Goal: Task Accomplishment & Management: Use online tool/utility

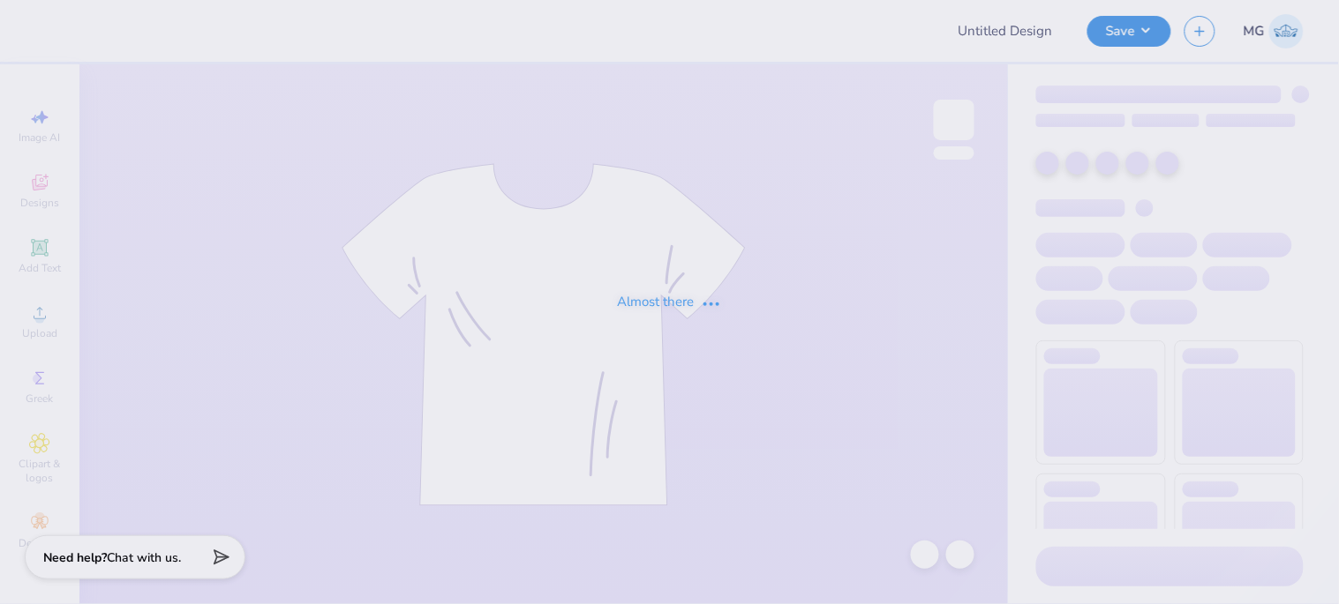
type input "Mock rock 2025"
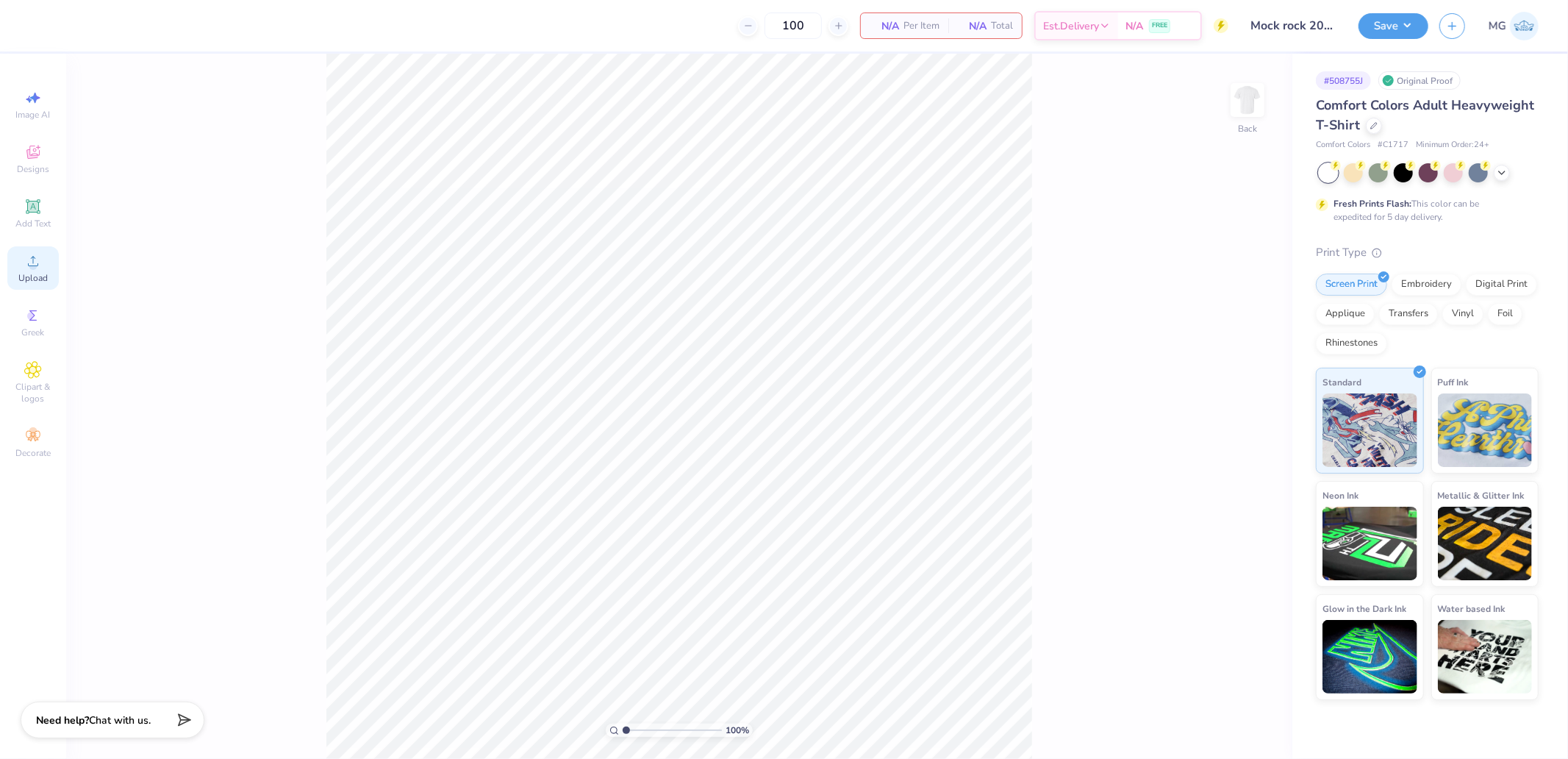
click at [47, 274] on span "Upload" at bounding box center [32, 277] width 29 height 12
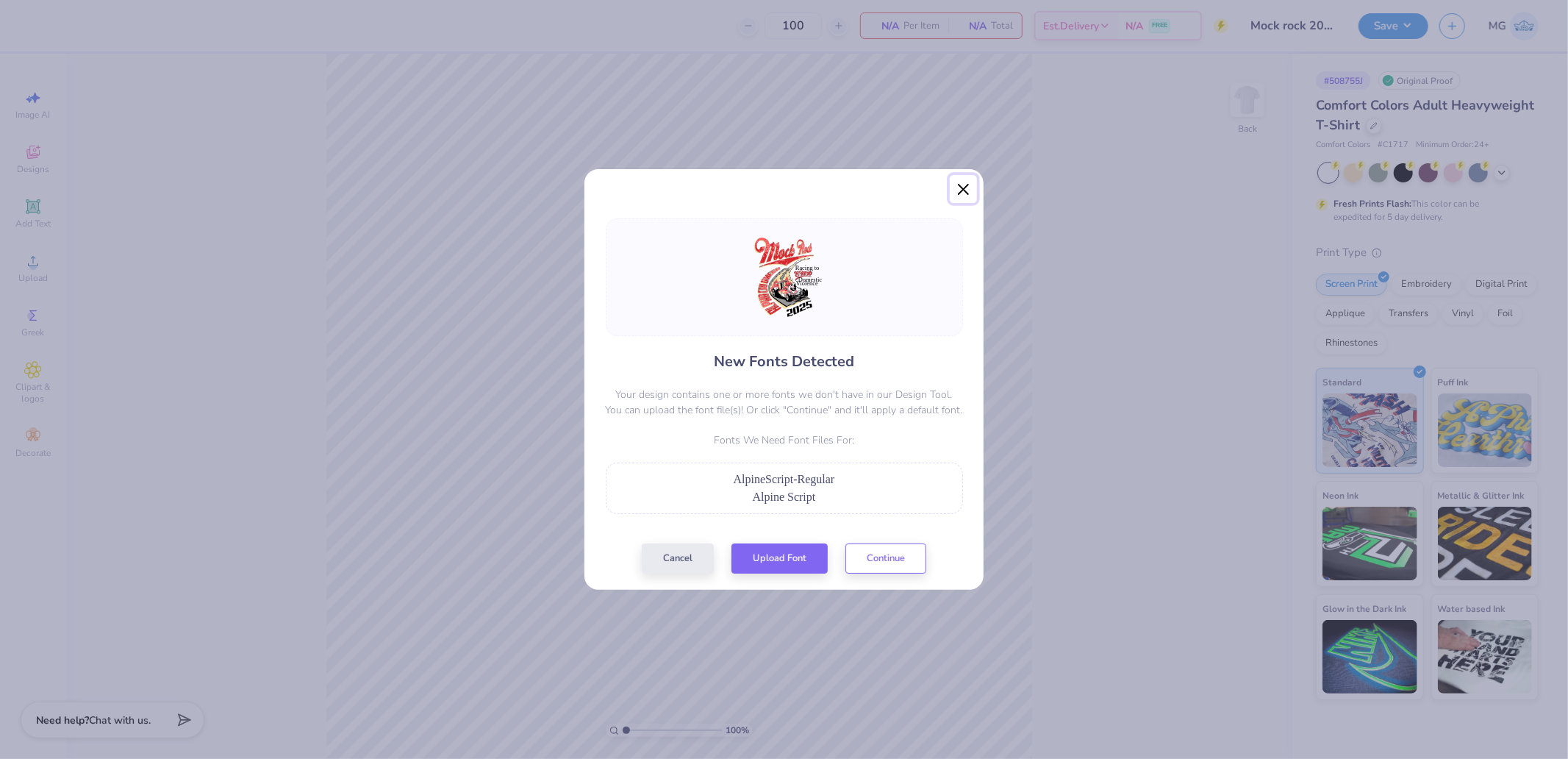
click at [959, 181] on button "Close" at bounding box center [964, 189] width 28 height 28
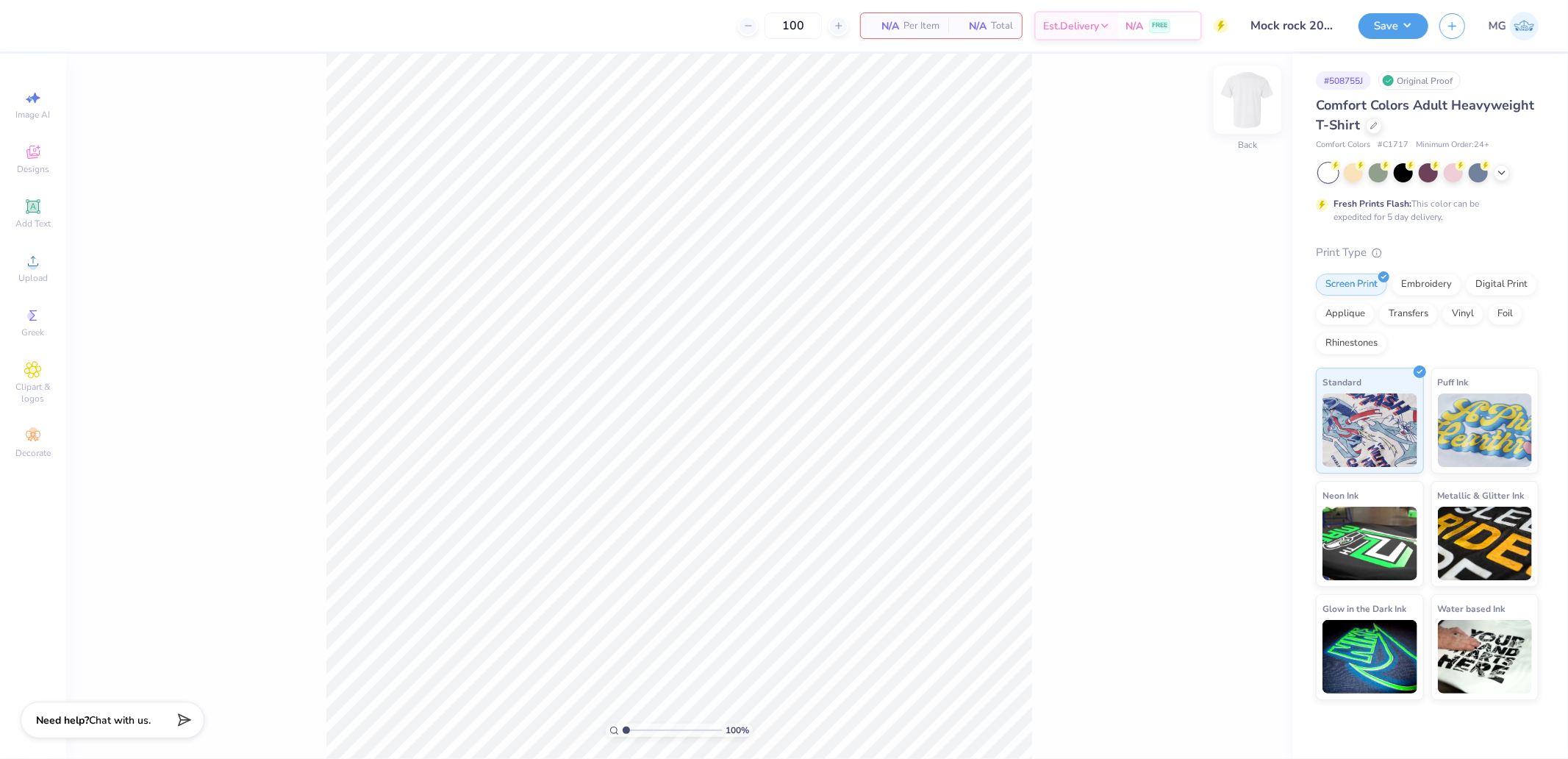
click at [1115, 91] on div at bounding box center [1247, 99] width 67 height 67
click at [47, 259] on div "Upload" at bounding box center [33, 268] width 52 height 43
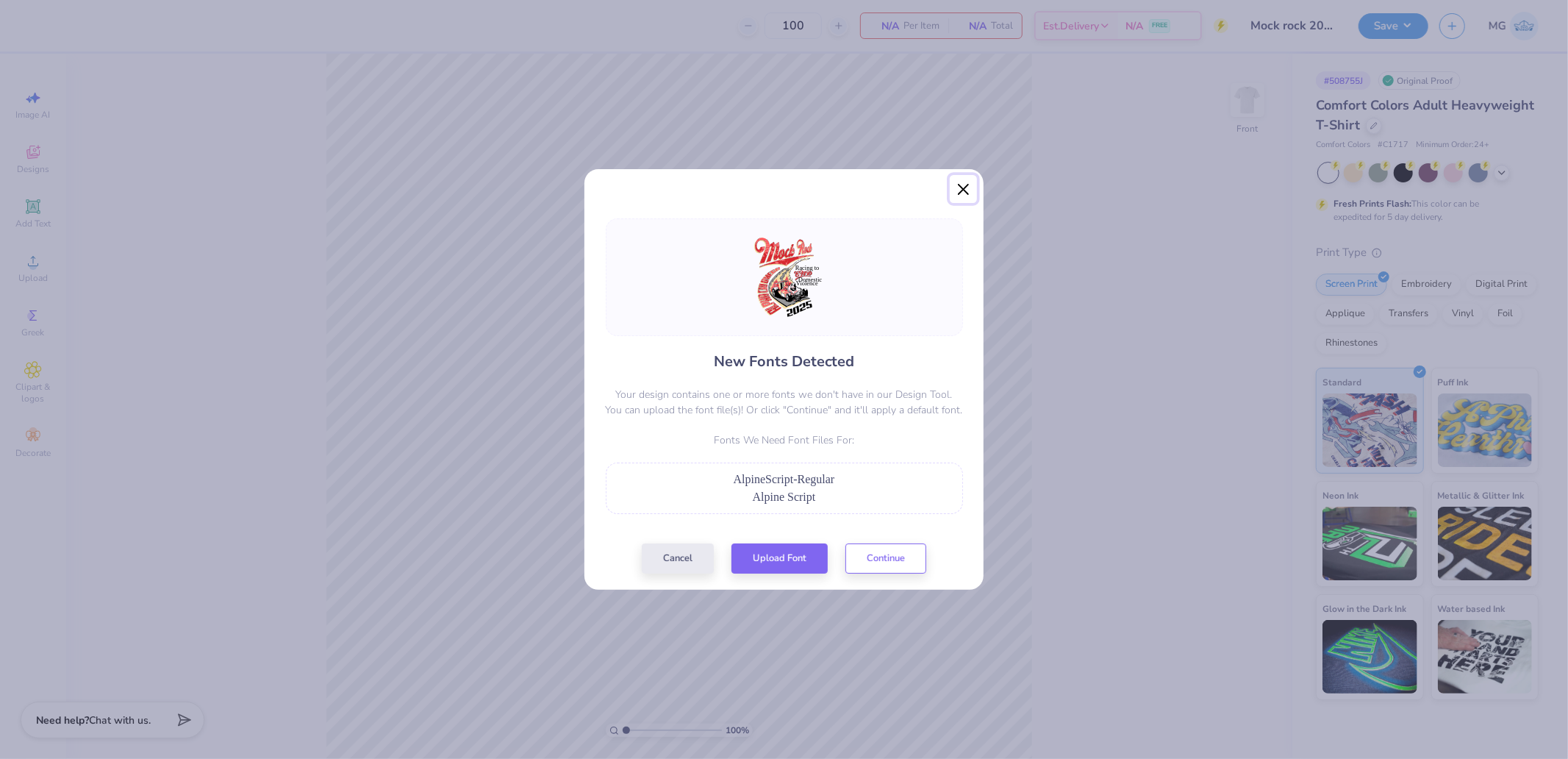
click at [966, 191] on button "Close" at bounding box center [964, 189] width 28 height 28
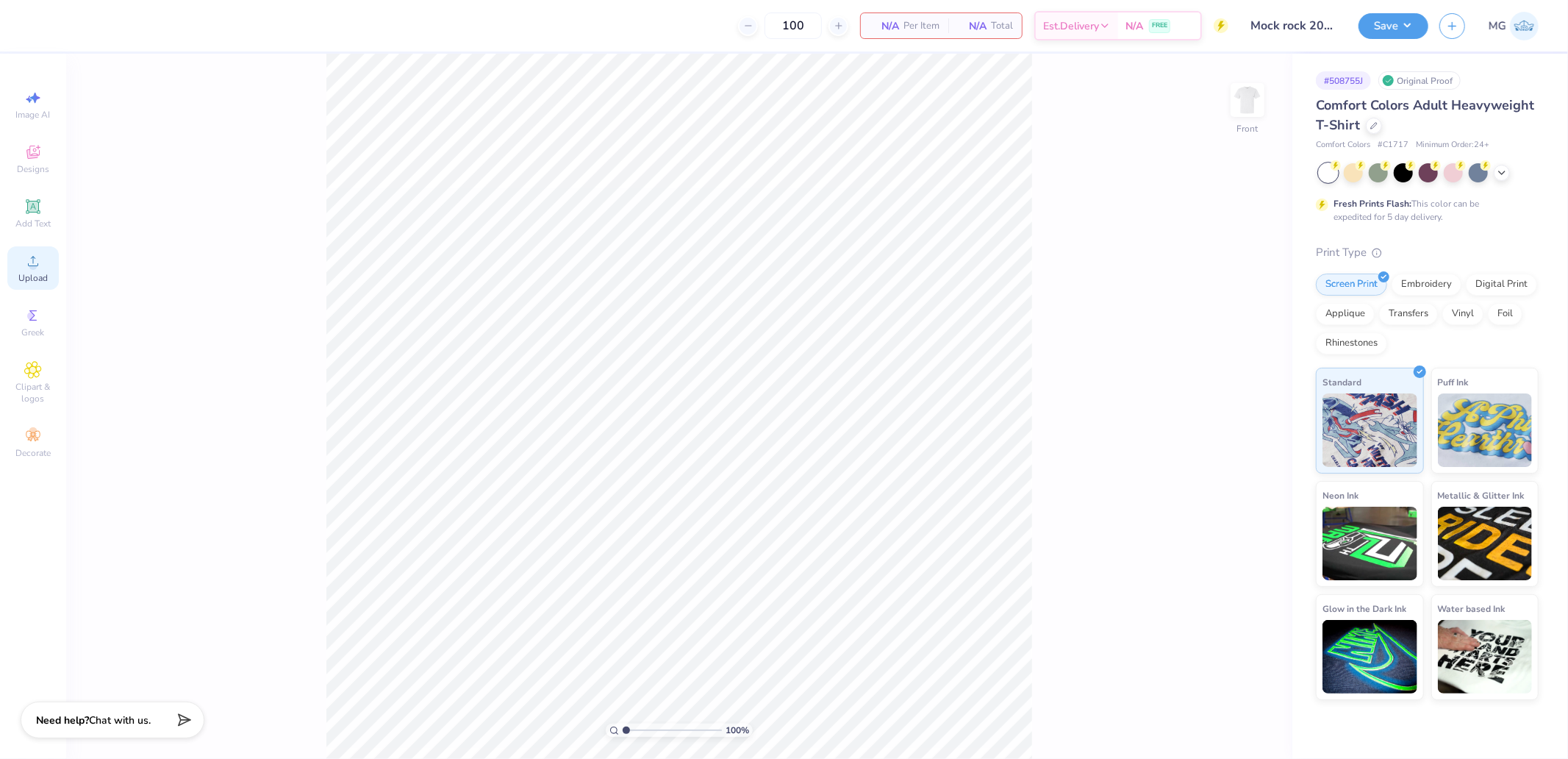
click at [41, 267] on icon at bounding box center [32, 261] width 17 height 17
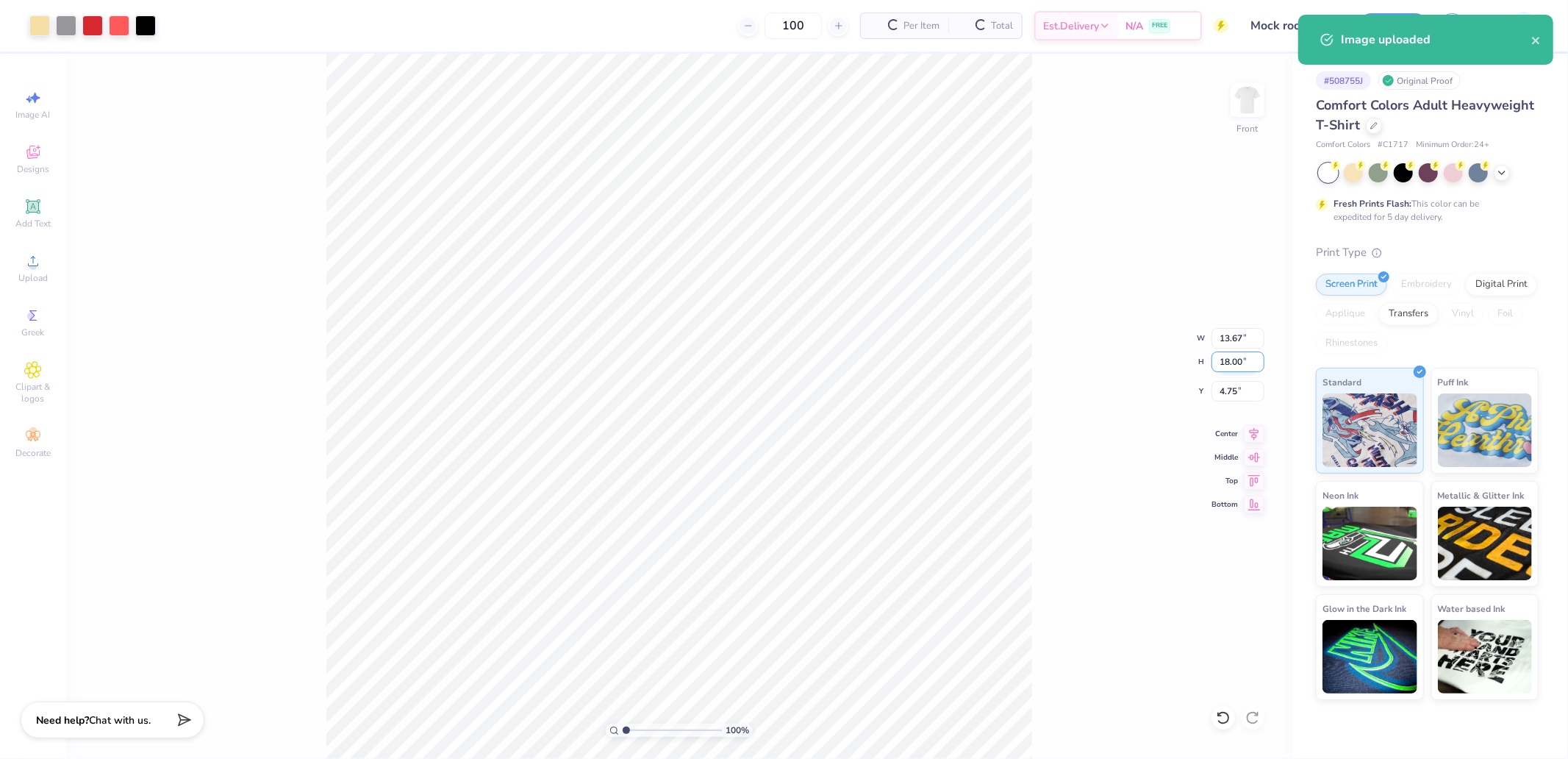
click at [1115, 356] on input "18.00" at bounding box center [1238, 362] width 53 height 21
type input "15"
type input "11.39"
type input "15.00"
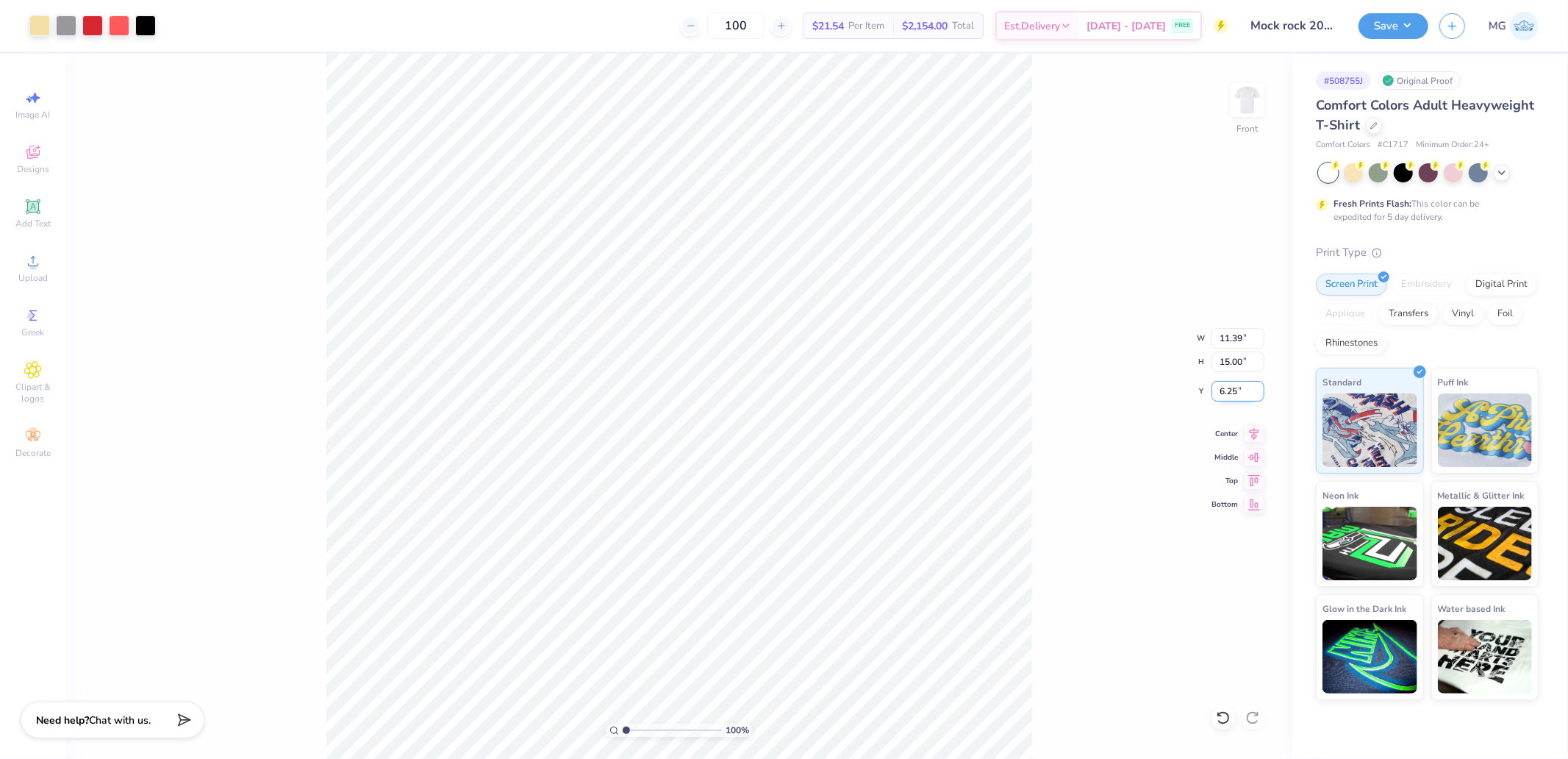
click at [1115, 391] on input "6.25" at bounding box center [1238, 391] width 53 height 21
type input "3.00"
click at [1115, 38] on div "Save" at bounding box center [1394, 26] width 70 height 26
click at [1115, 32] on button "Save" at bounding box center [1394, 23] width 70 height 26
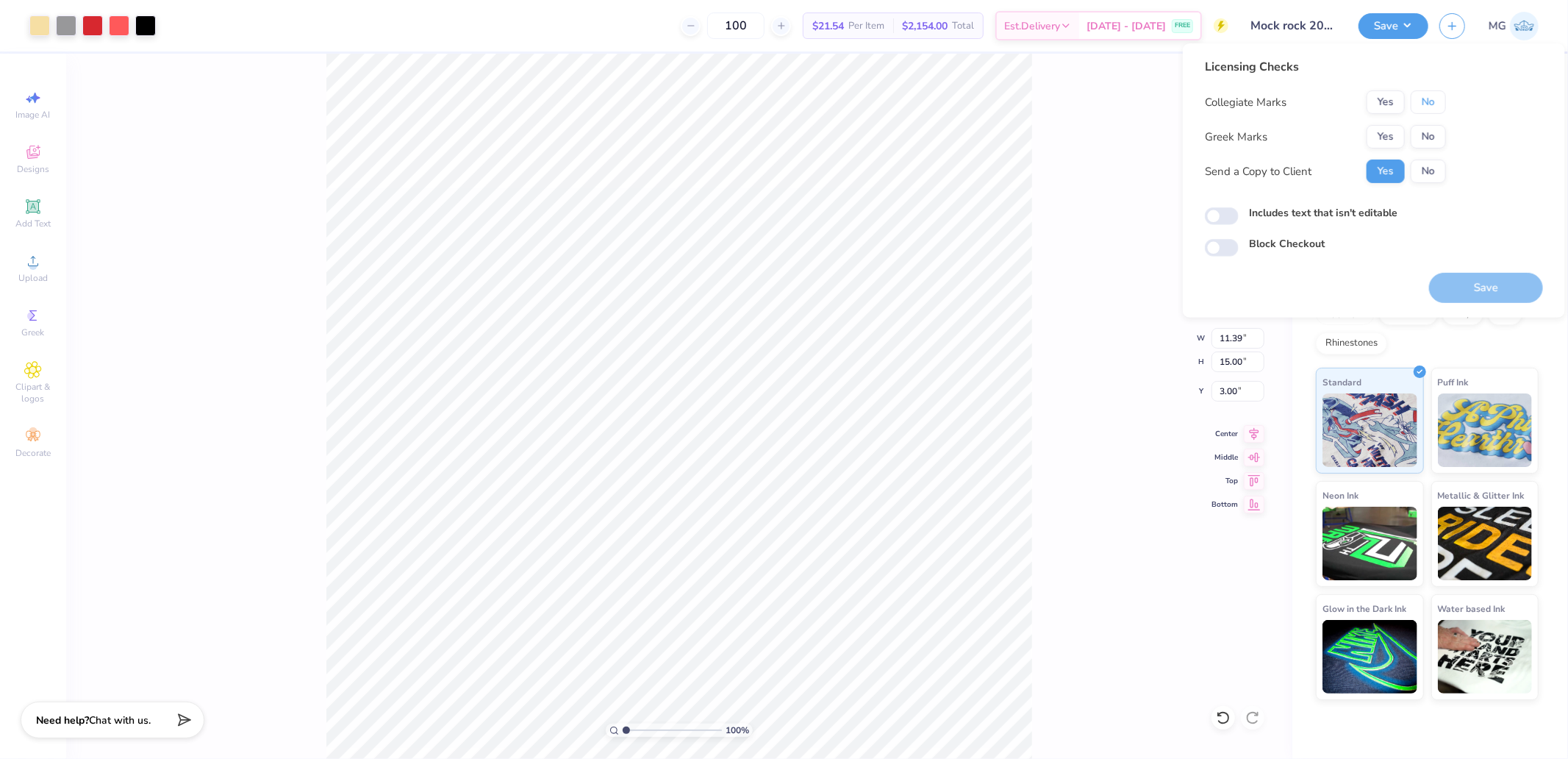
drag, startPoint x: 1427, startPoint y: 99, endPoint x: 1391, endPoint y: 119, distance: 41.2
click at [1115, 100] on button "No" at bounding box center [1428, 102] width 35 height 23
click at [1115, 125] on div "Yes No" at bounding box center [1406, 137] width 79 height 23
click at [1115, 131] on button "Yes" at bounding box center [1386, 137] width 38 height 23
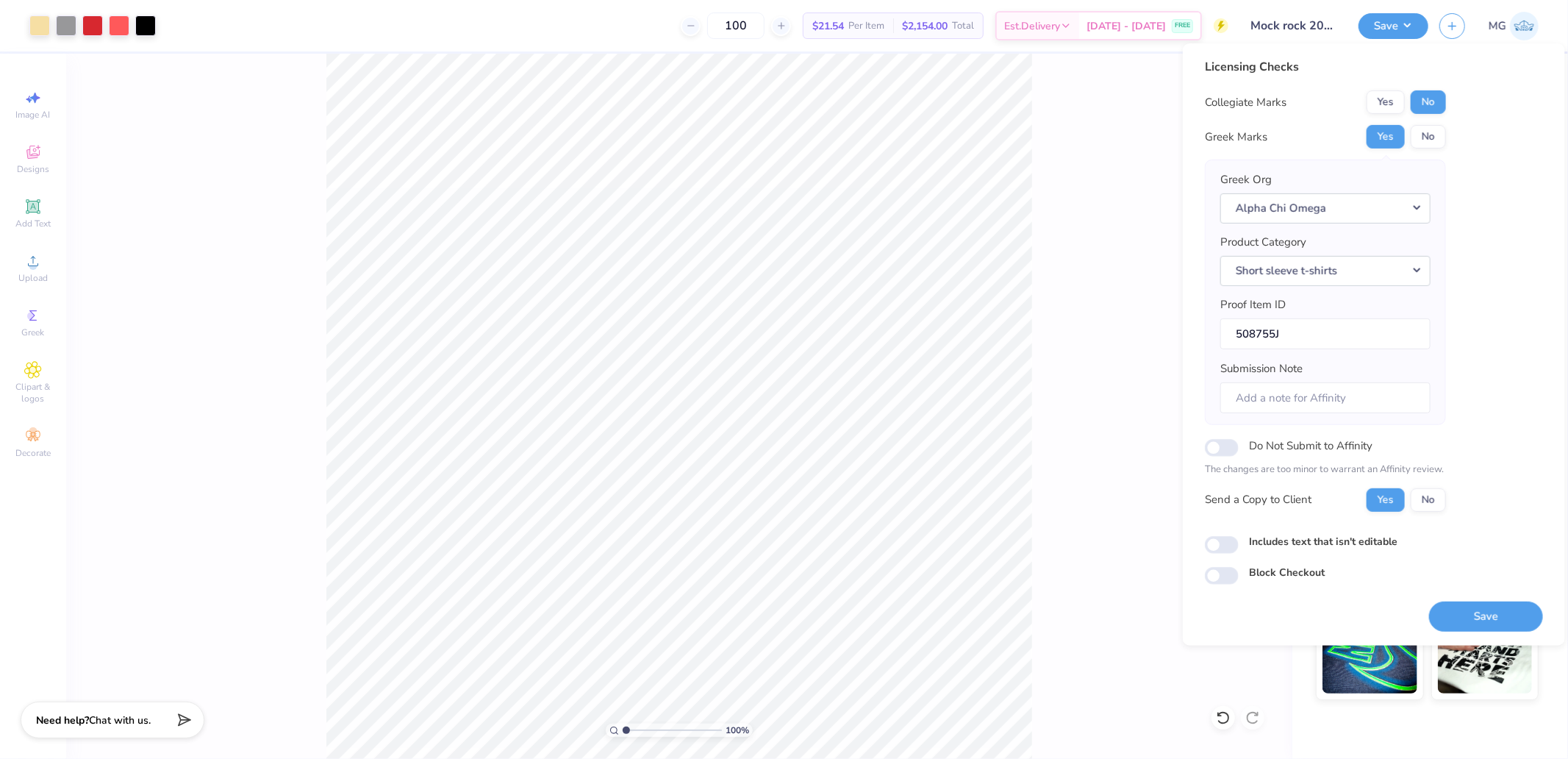
click at [1115, 503] on div "Licensing Checks Collegiate Marks Yes No Greek Marks Yes No Greek Org Alpha Chi…" at bounding box center [1374, 344] width 382 height 602
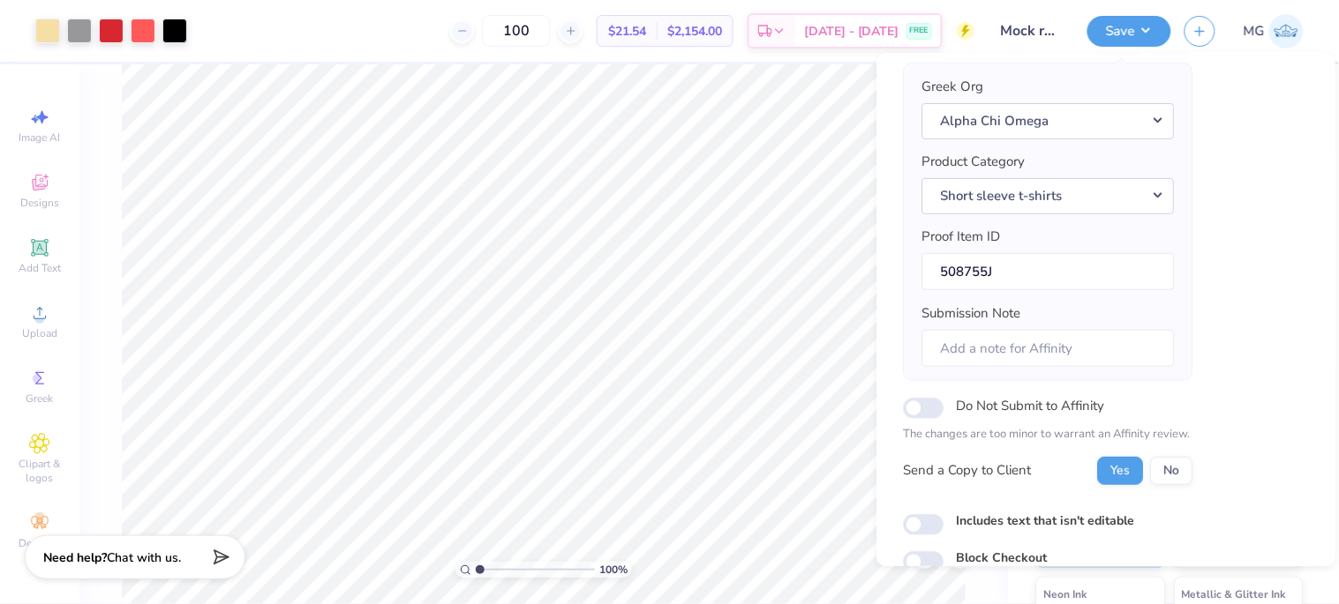
scroll to position [209, 0]
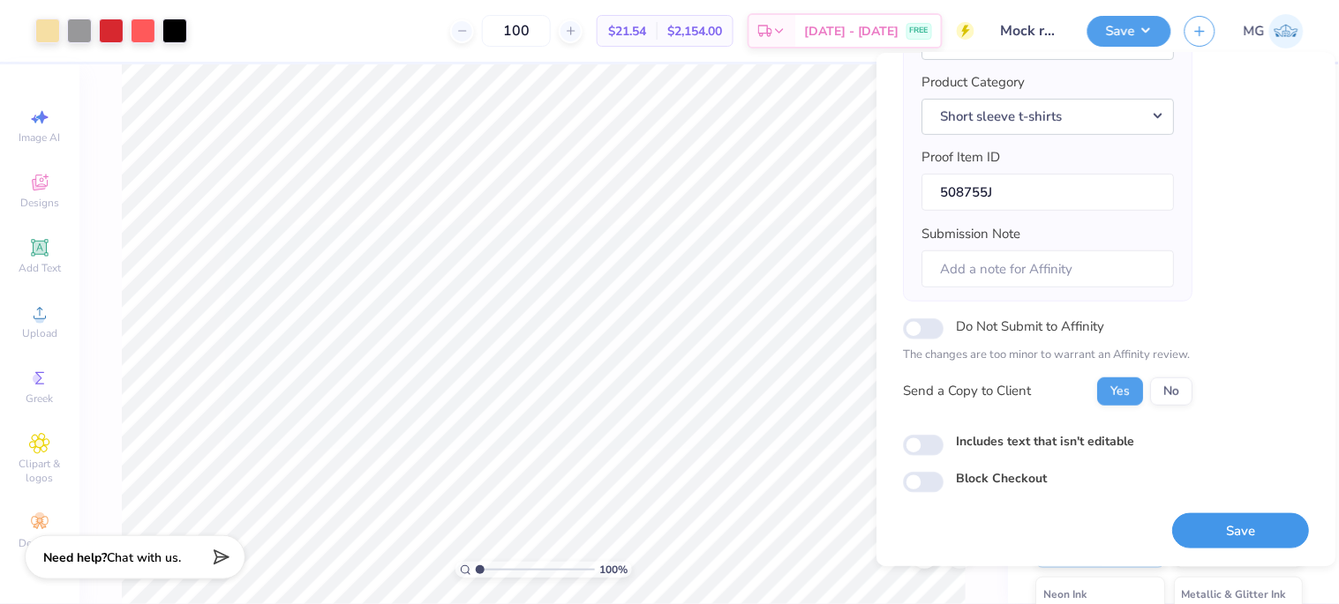
click at [1225, 528] on button "Save" at bounding box center [1240, 532] width 137 height 36
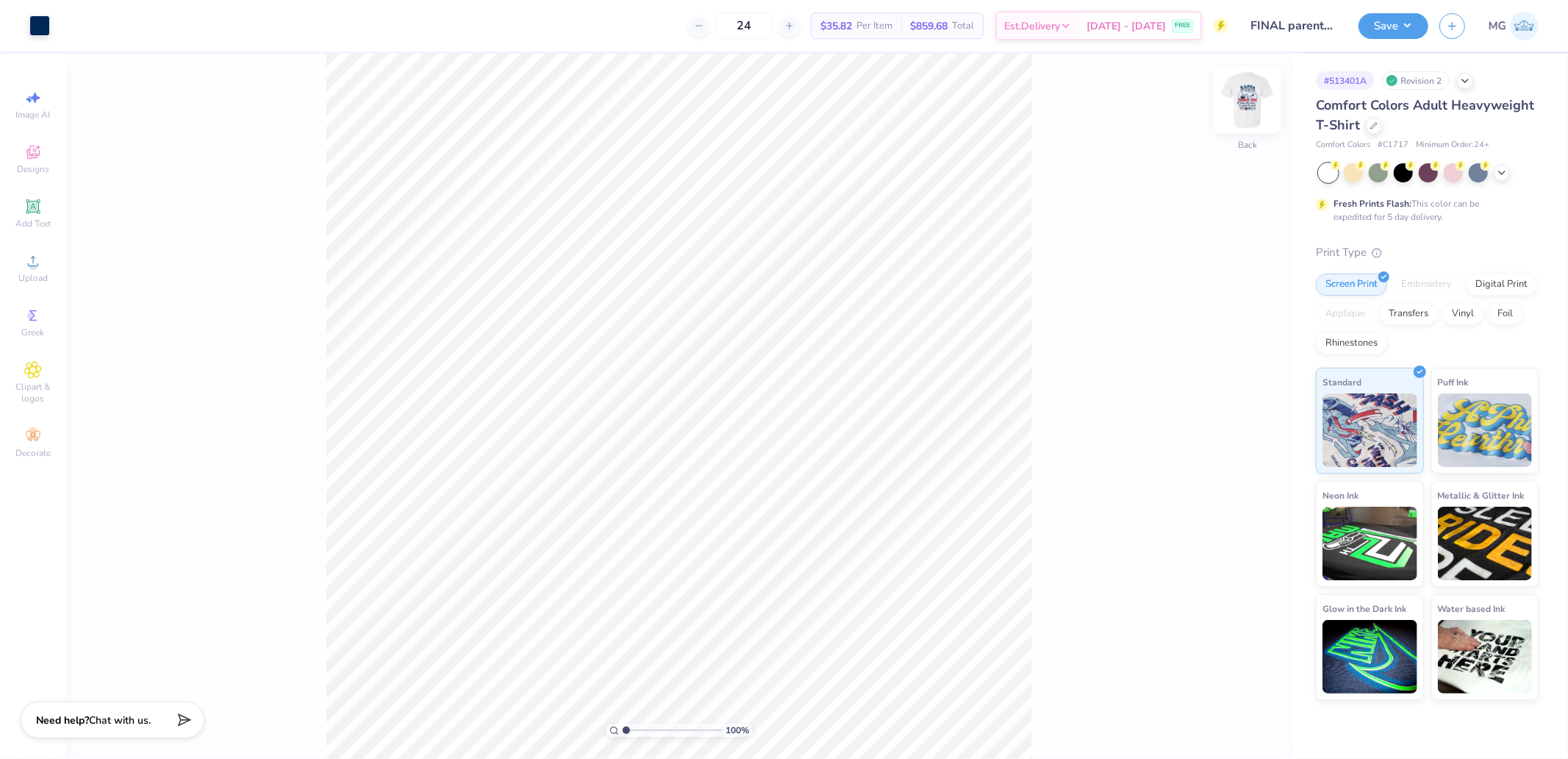
click at [1247, 103] on img at bounding box center [1247, 100] width 59 height 59
click at [758, 622] on li "Ungroup" at bounding box center [775, 625] width 116 height 28
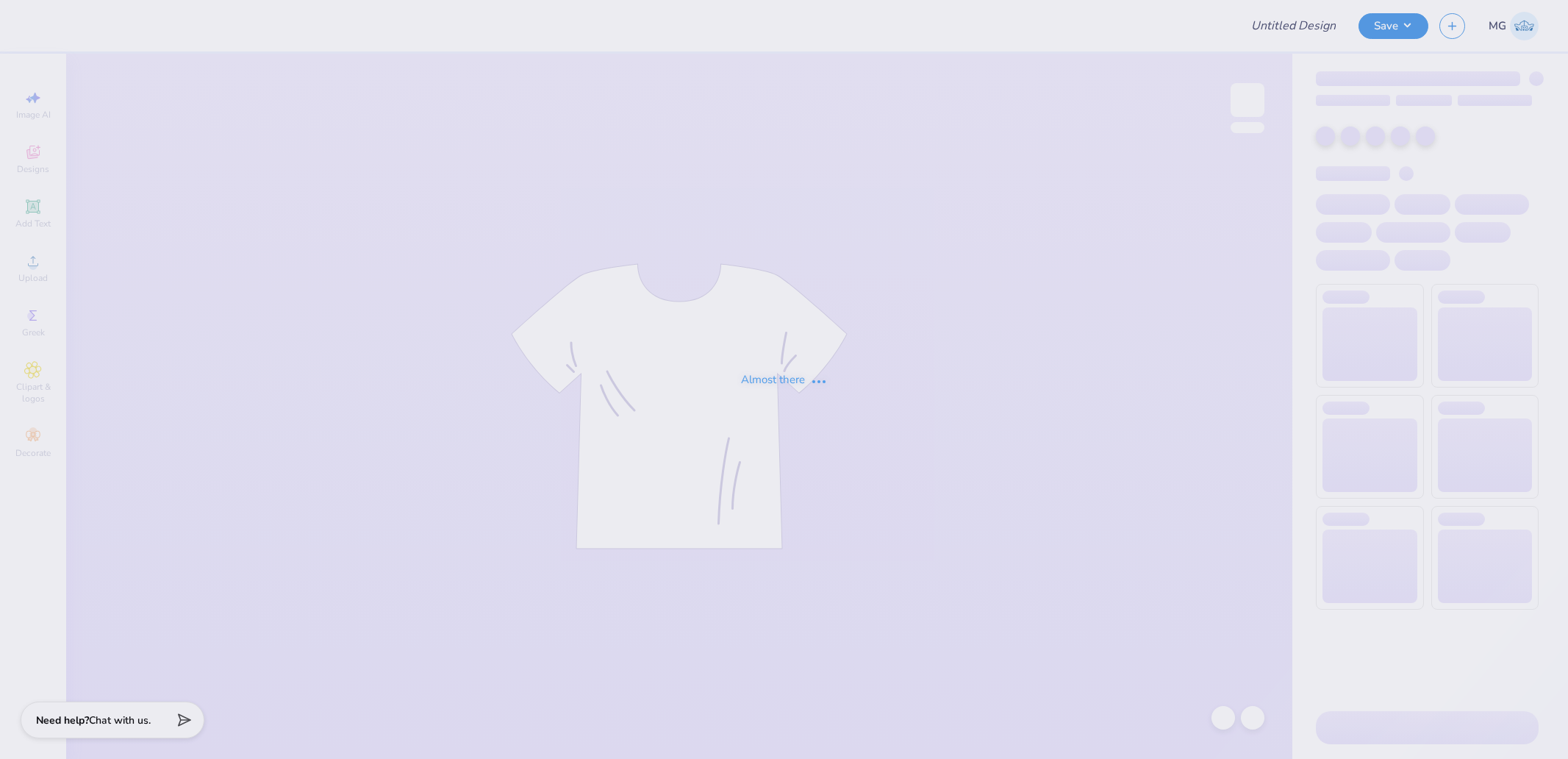
type input "FINAL parents weekend shirt"
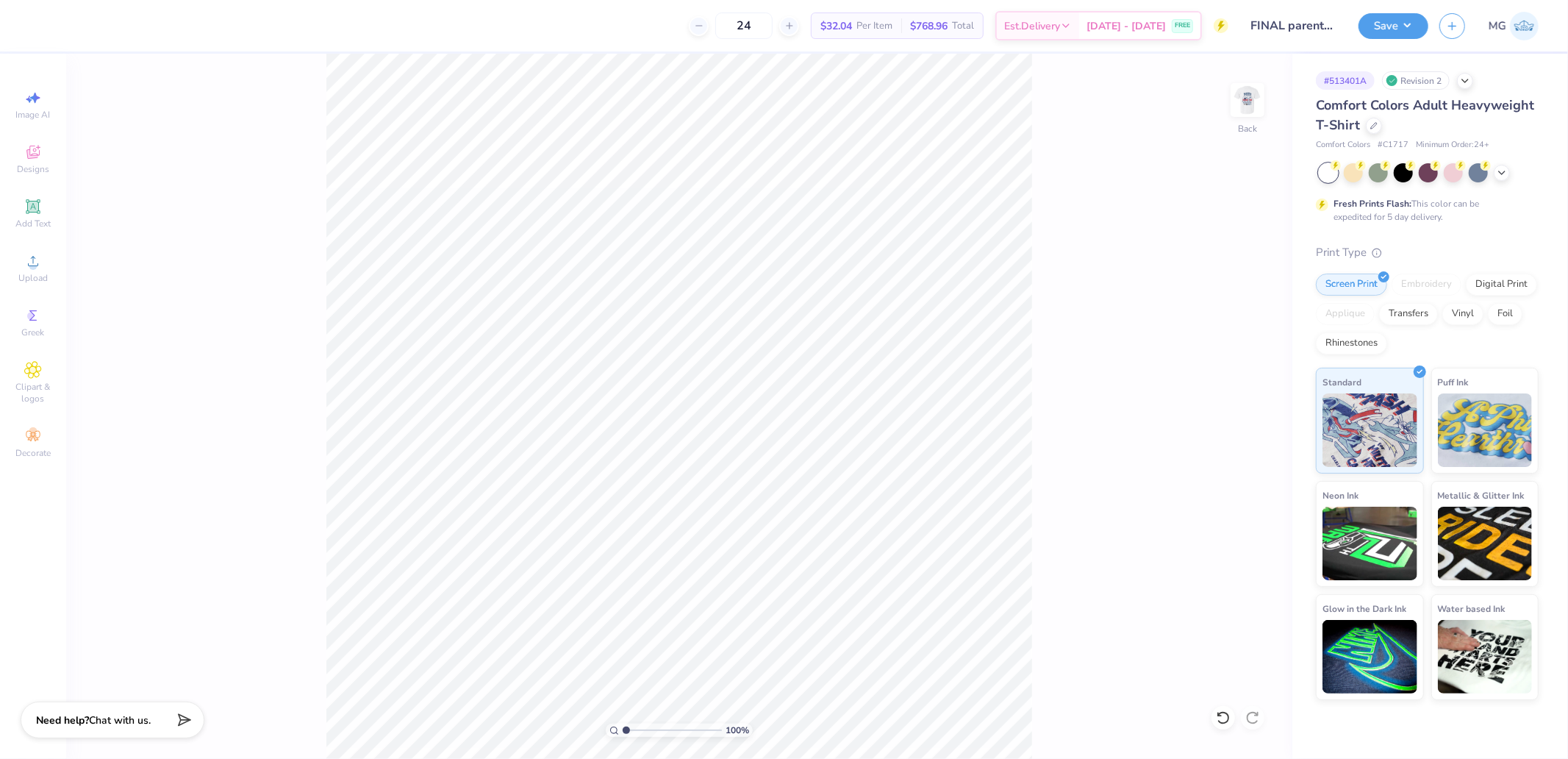
click at [62, 278] on div "Image AI Designs Add Text Upload Greek Clipart & logos Decorate" at bounding box center [32, 406] width 66 height 705
click at [42, 270] on div "Upload" at bounding box center [33, 268] width 52 height 43
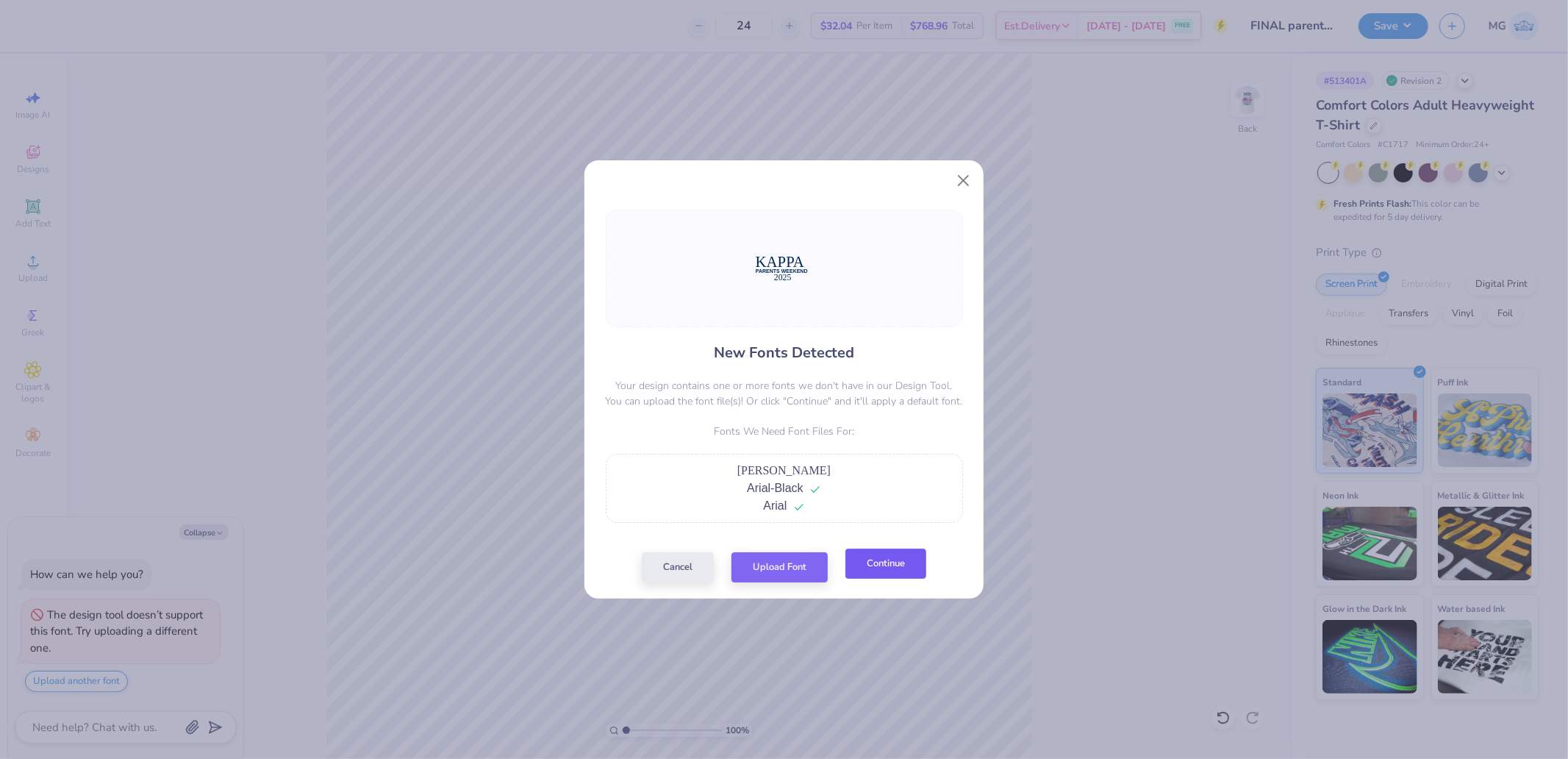
click at [891, 570] on button "Continue" at bounding box center [886, 563] width 81 height 30
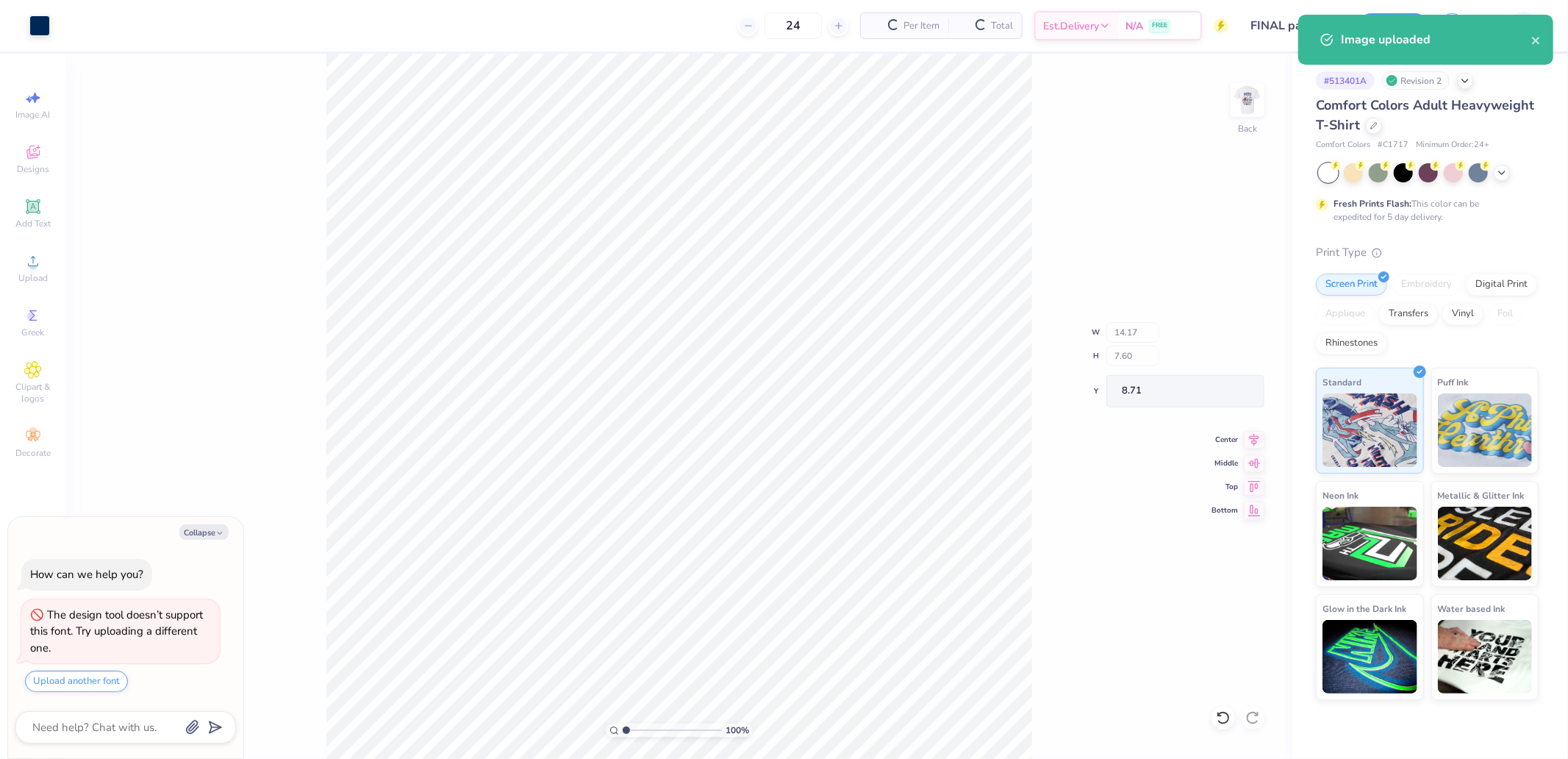
type textarea "x"
type input "13.70"
type input "3.36"
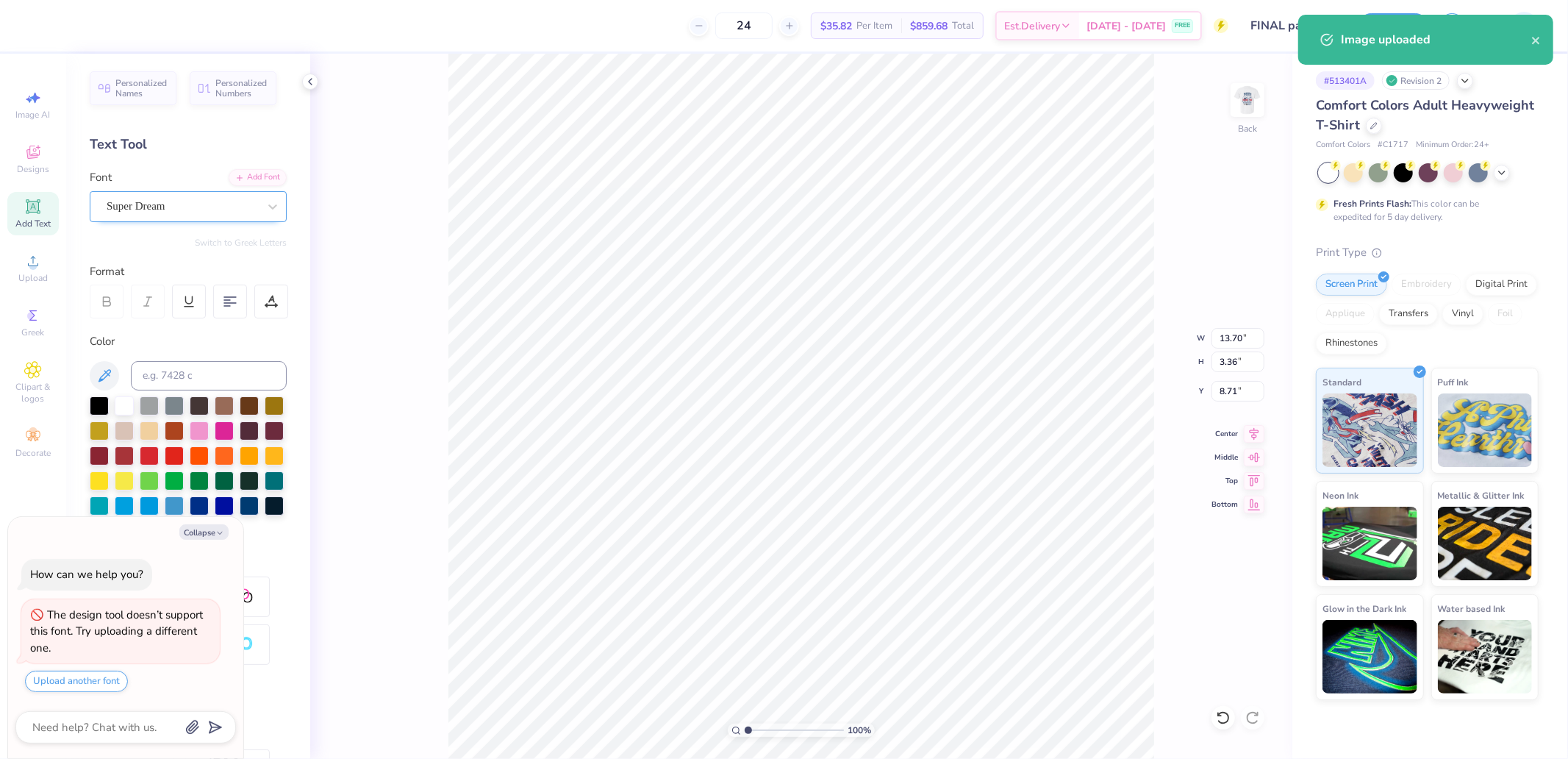
click at [160, 195] on div "Super Dream" at bounding box center [182, 206] width 154 height 22
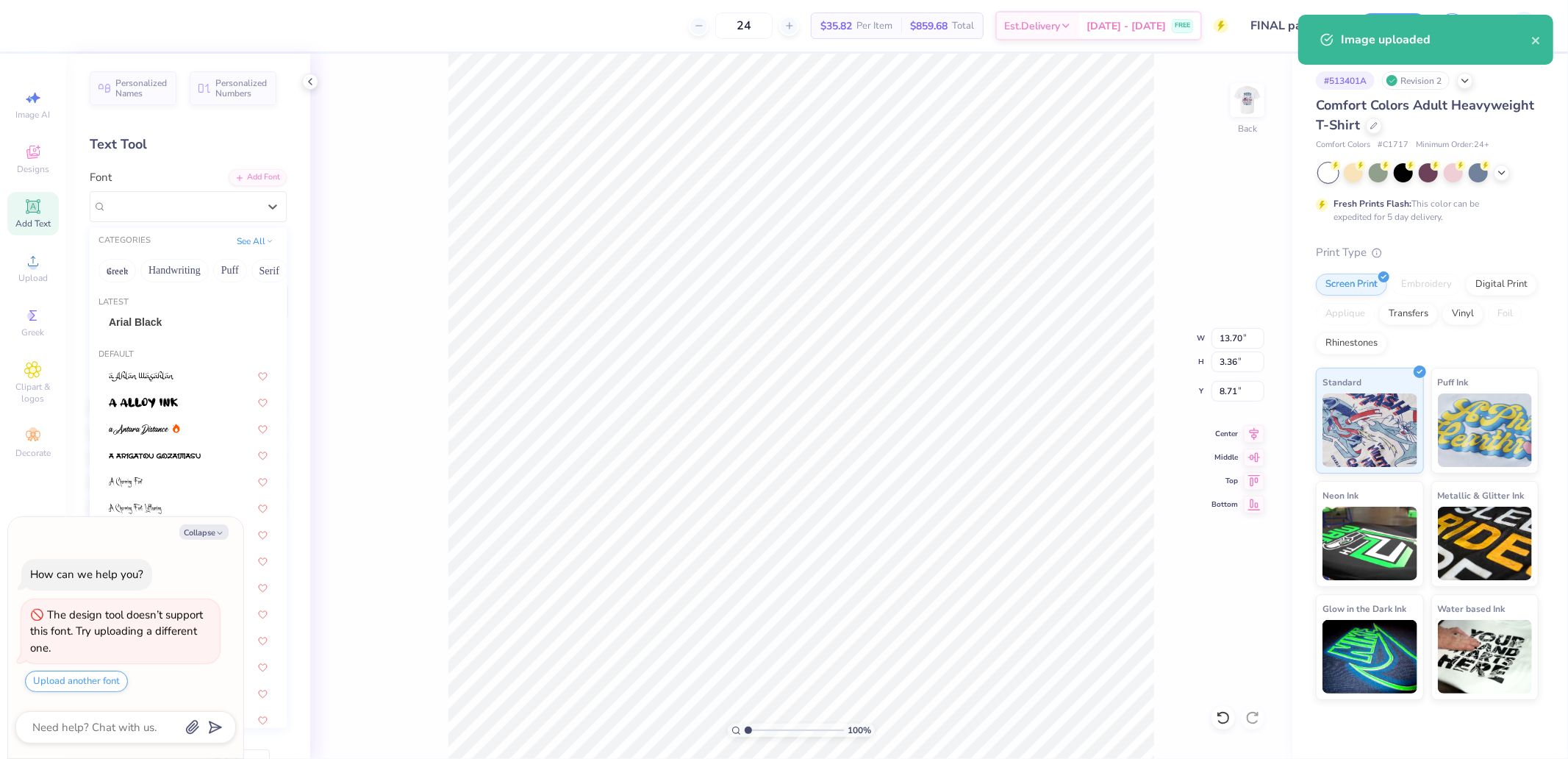
type textarea "x"
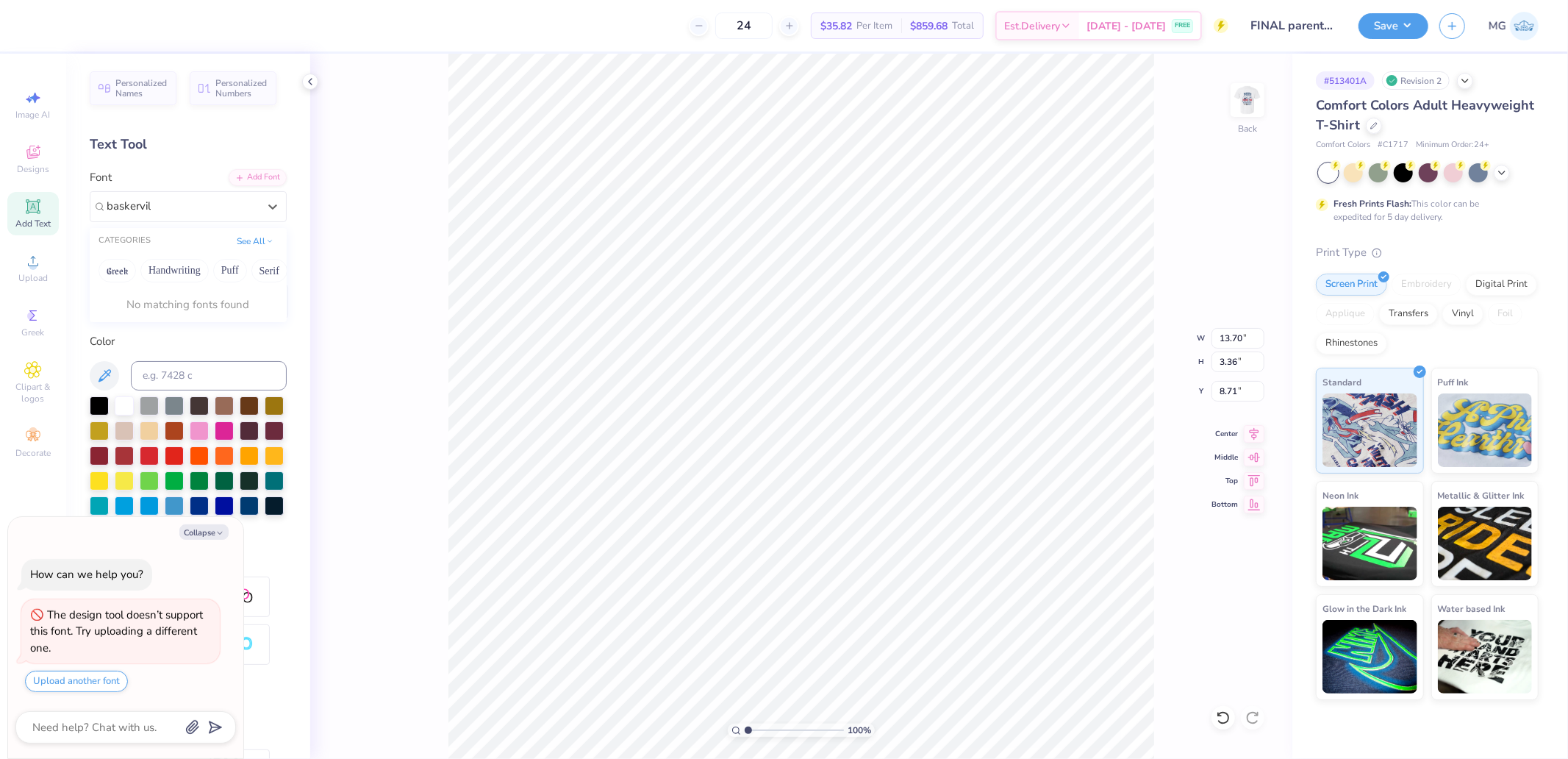
type input "baskervill"
click at [247, 172] on div "Add Font" at bounding box center [257, 176] width 58 height 17
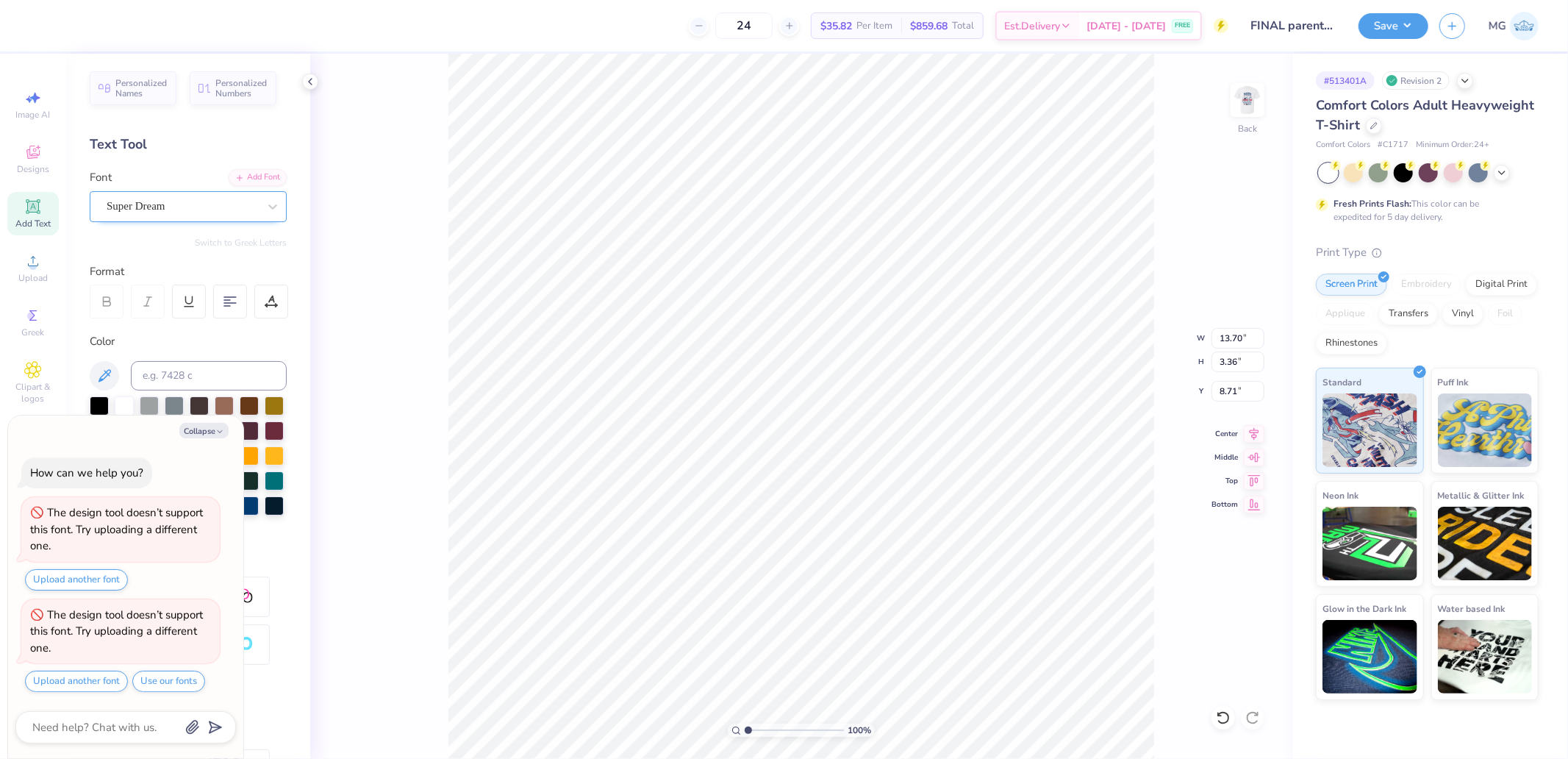
click at [146, 216] on div at bounding box center [182, 207] width 152 height 20
type textarea "x"
type input "bas"
type textarea "x"
click at [247, 177] on div "Add Font" at bounding box center [257, 176] width 58 height 17
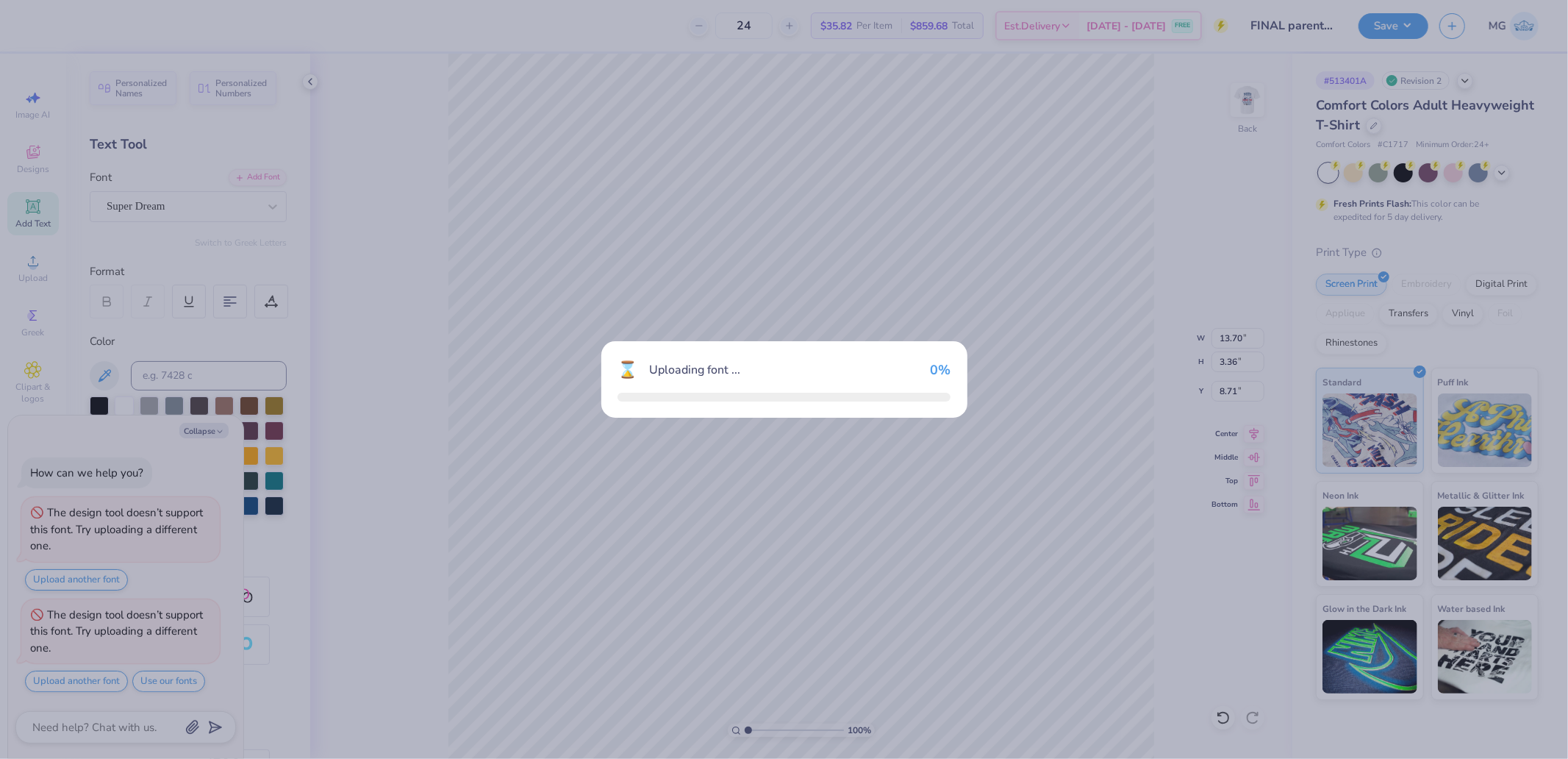
scroll to position [4, 0]
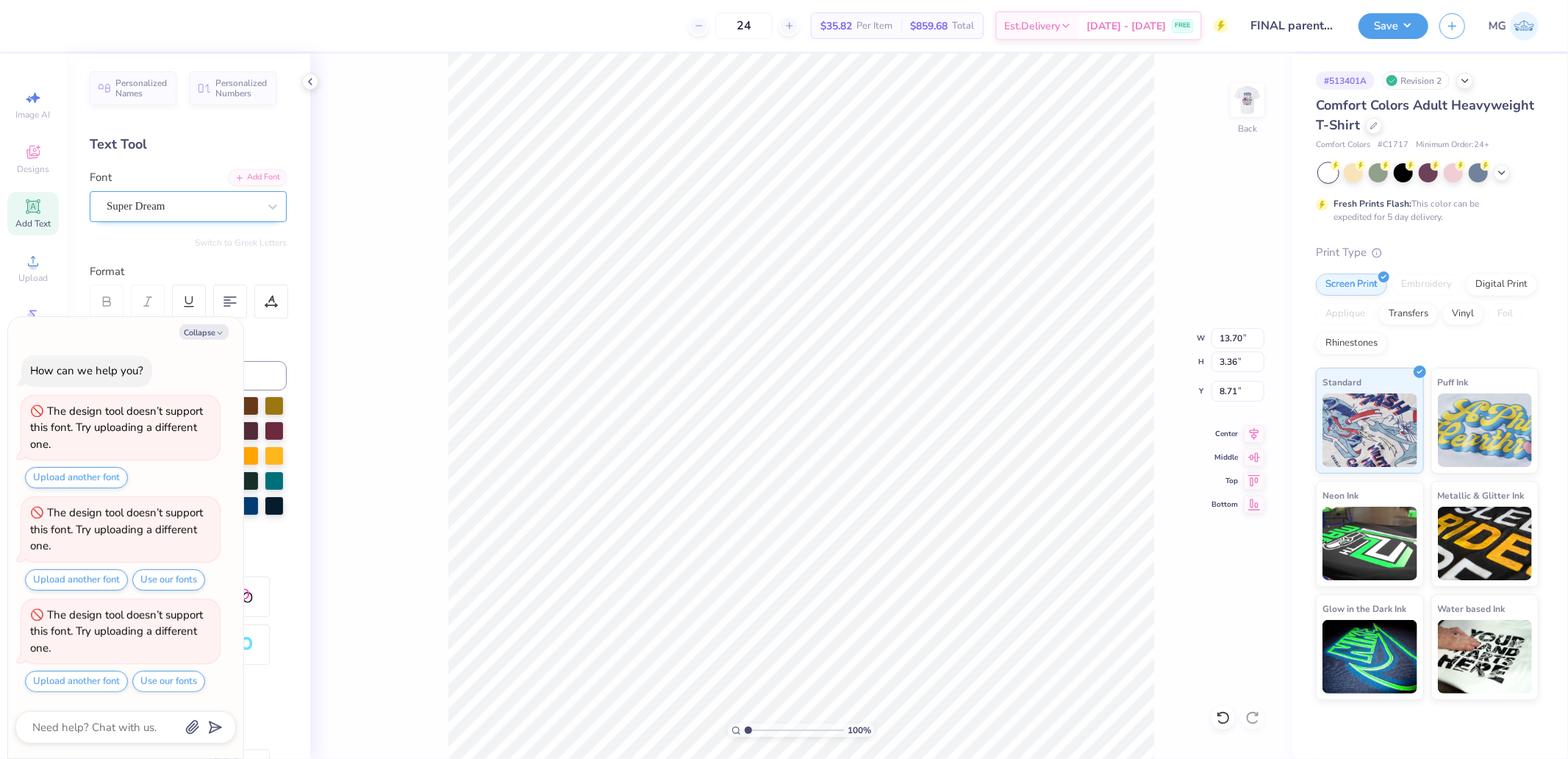
click at [151, 209] on div "Super Dream" at bounding box center [182, 206] width 154 height 22
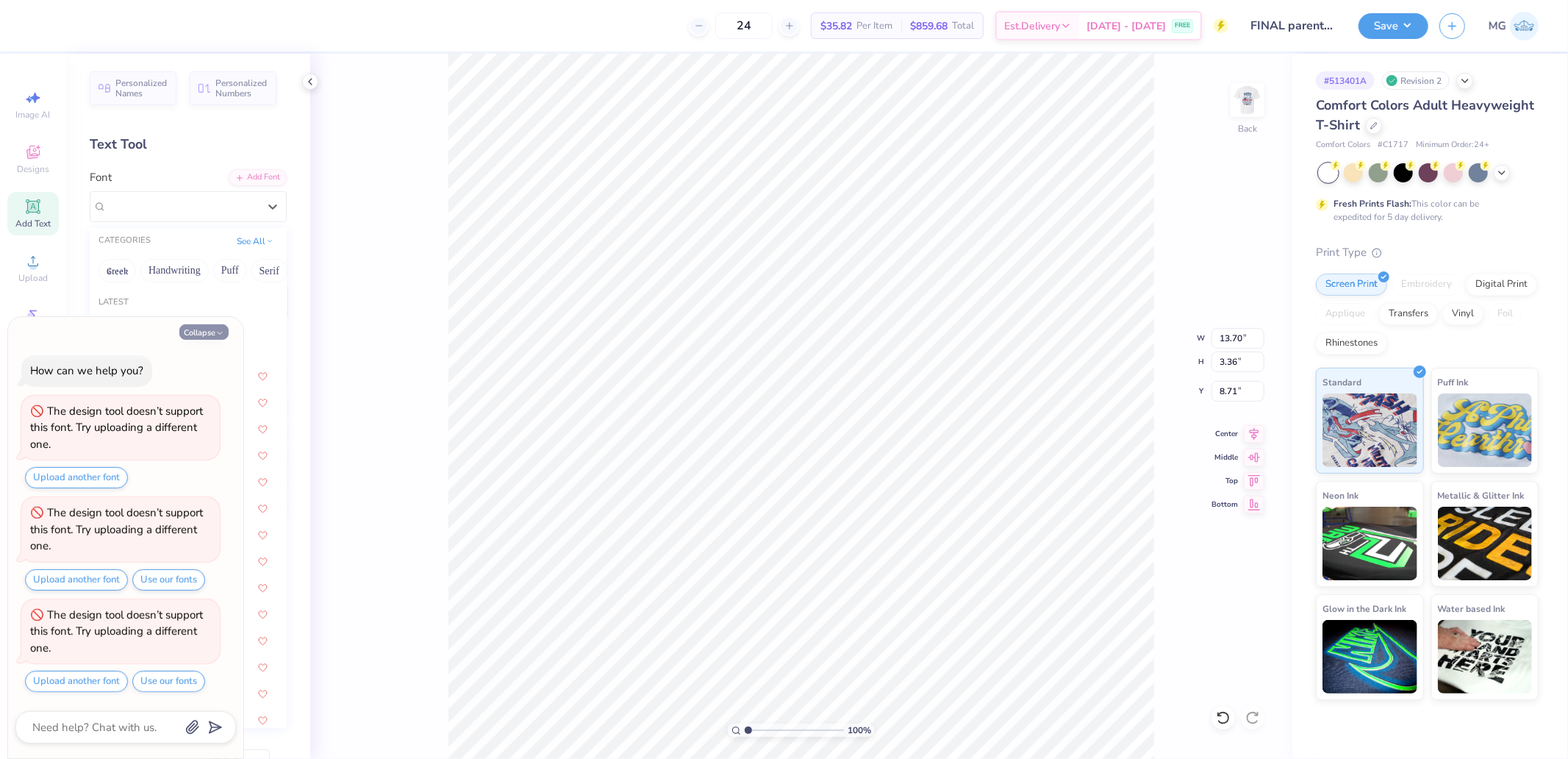
click at [223, 329] on icon "button" at bounding box center [220, 332] width 9 height 9
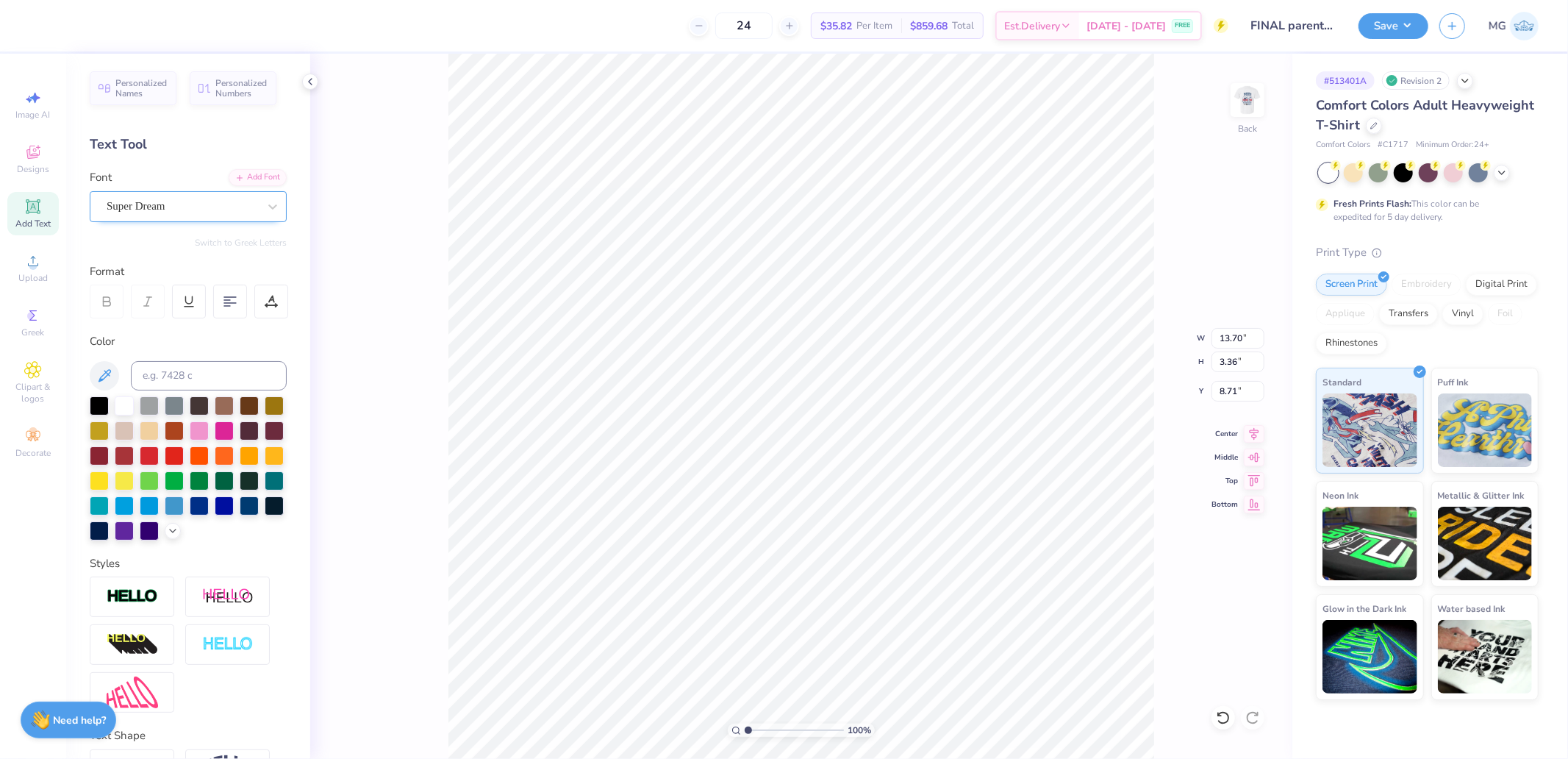
type textarea "x"
click at [187, 198] on div "Super Dream" at bounding box center [182, 206] width 154 height 22
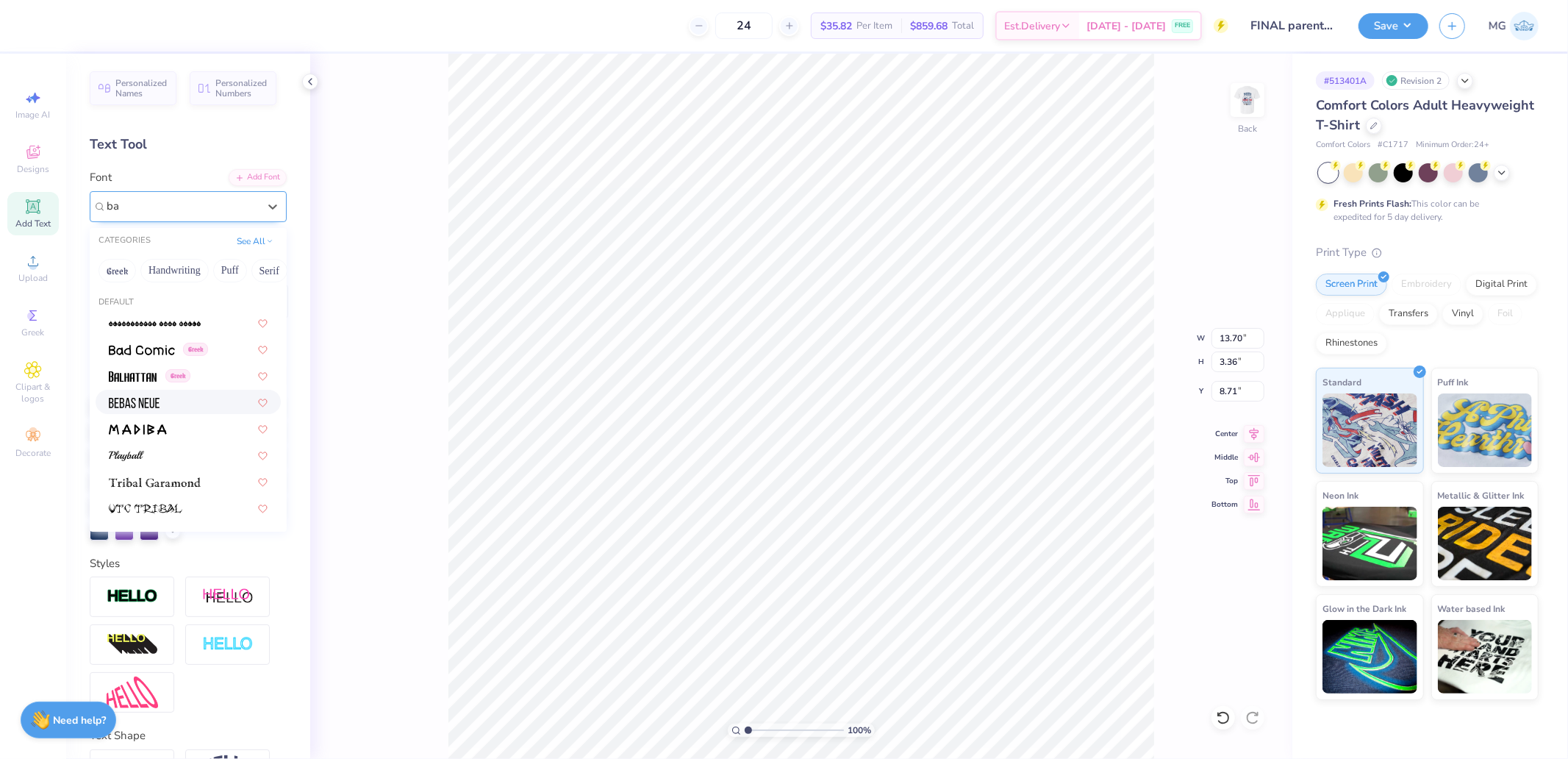
type input "b"
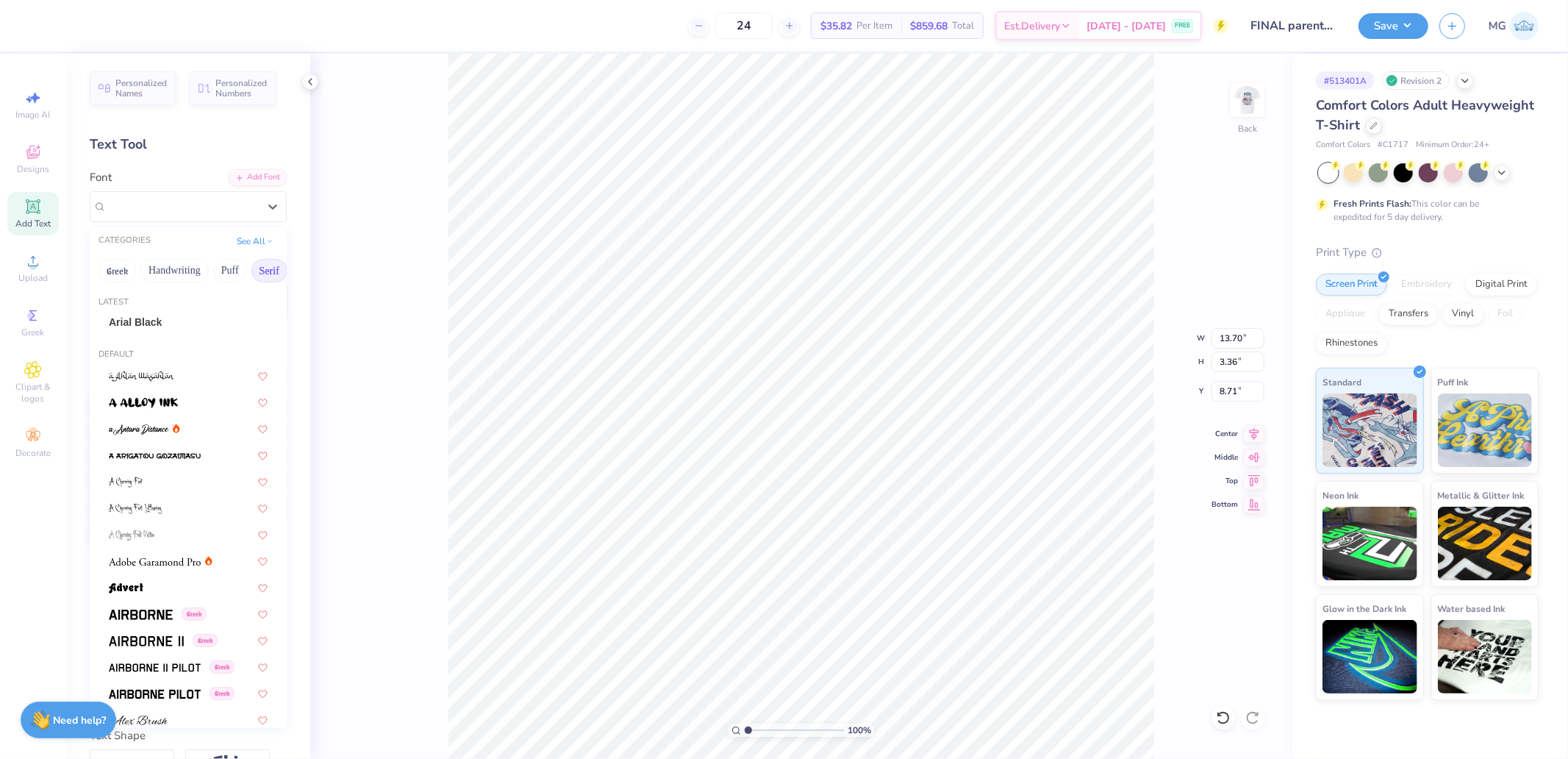
click at [262, 273] on button "Serif" at bounding box center [269, 271] width 36 height 23
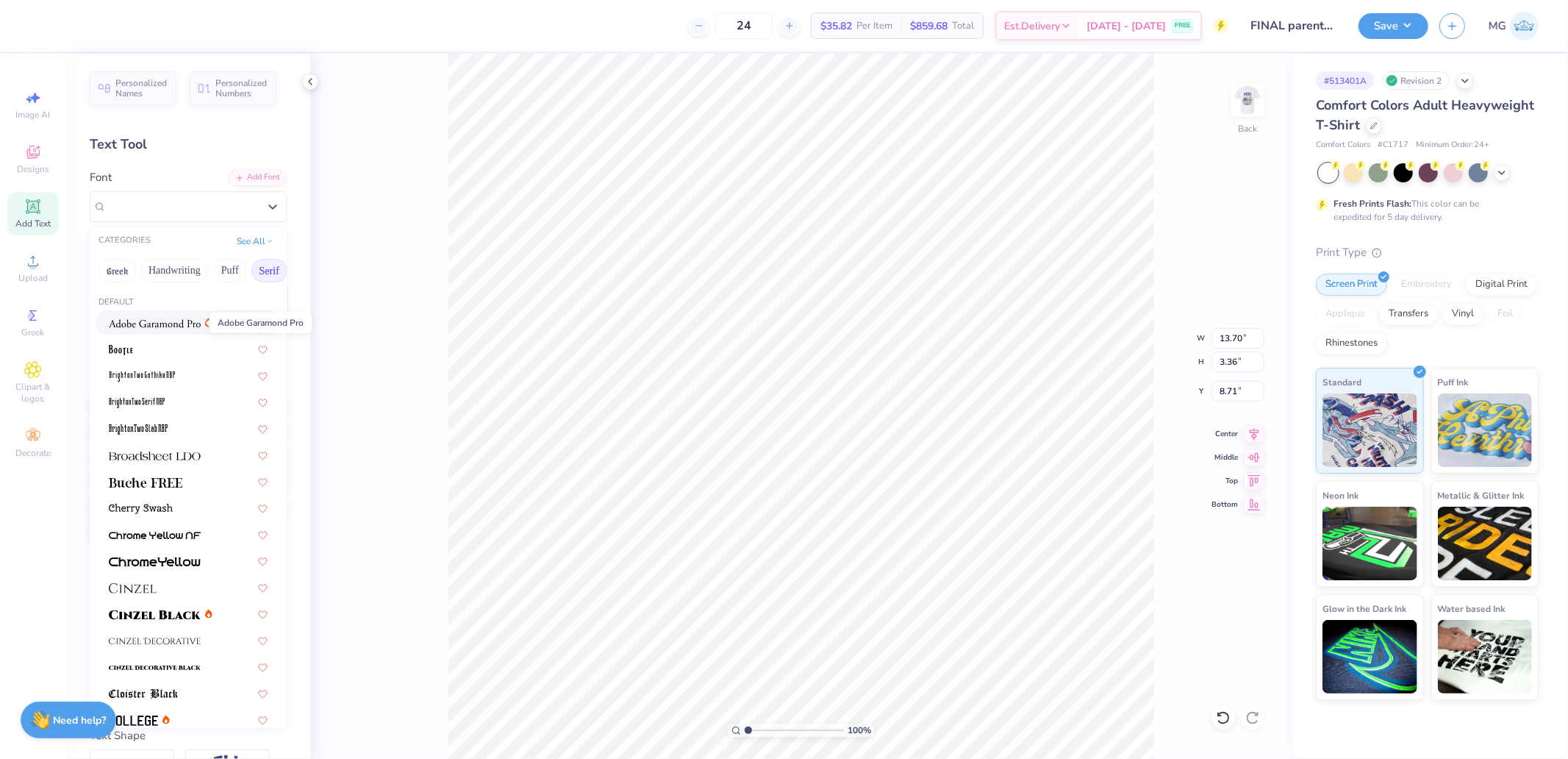
click at [165, 326] on img at bounding box center [155, 323] width 92 height 10
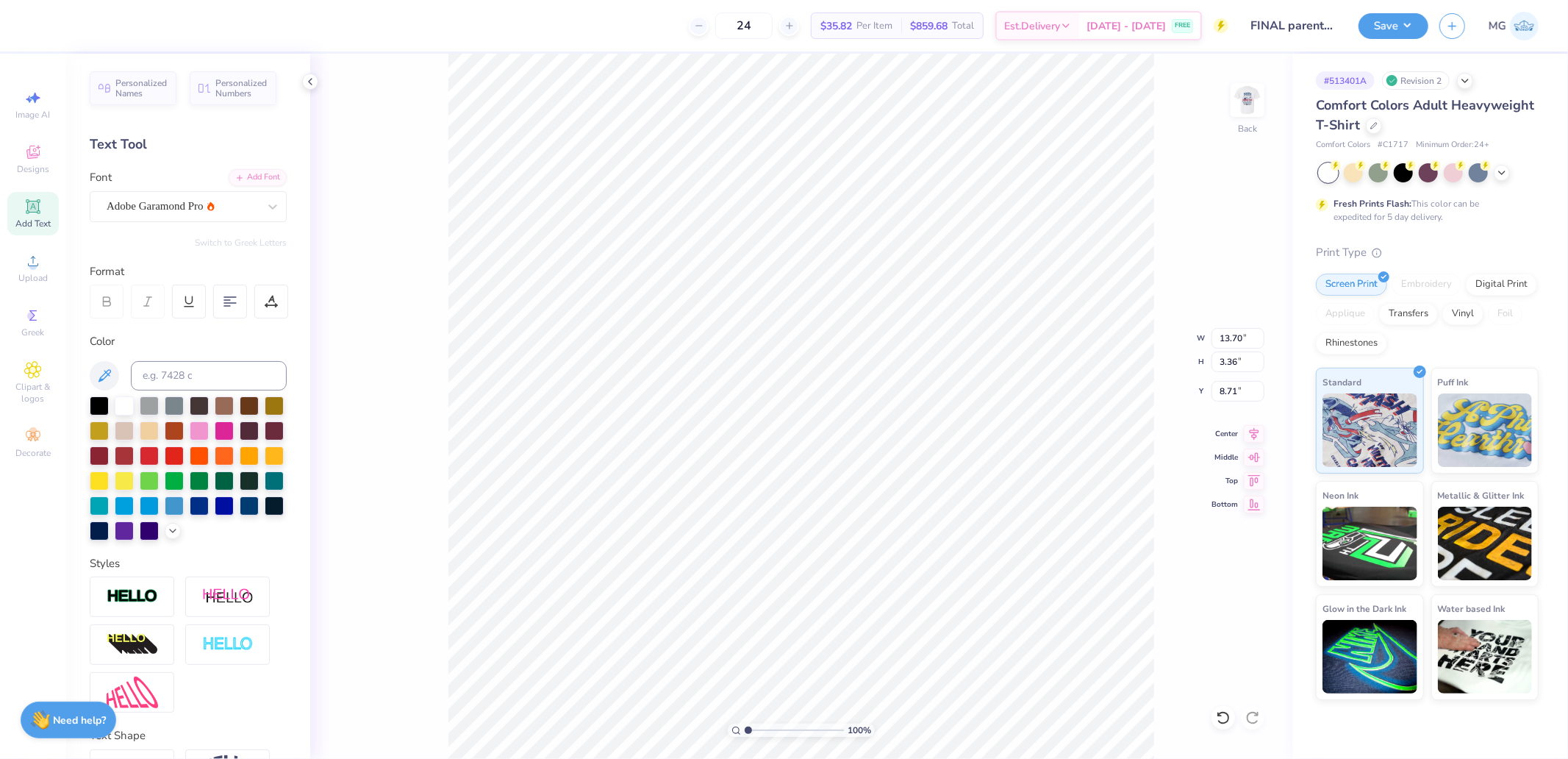
type input "14.13"
type input "3.24"
type input "9.11"
click at [103, 302] on icon at bounding box center [107, 303] width 7 height 4
click at [184, 211] on div "Adobe Garamond Pro" at bounding box center [182, 206] width 154 height 22
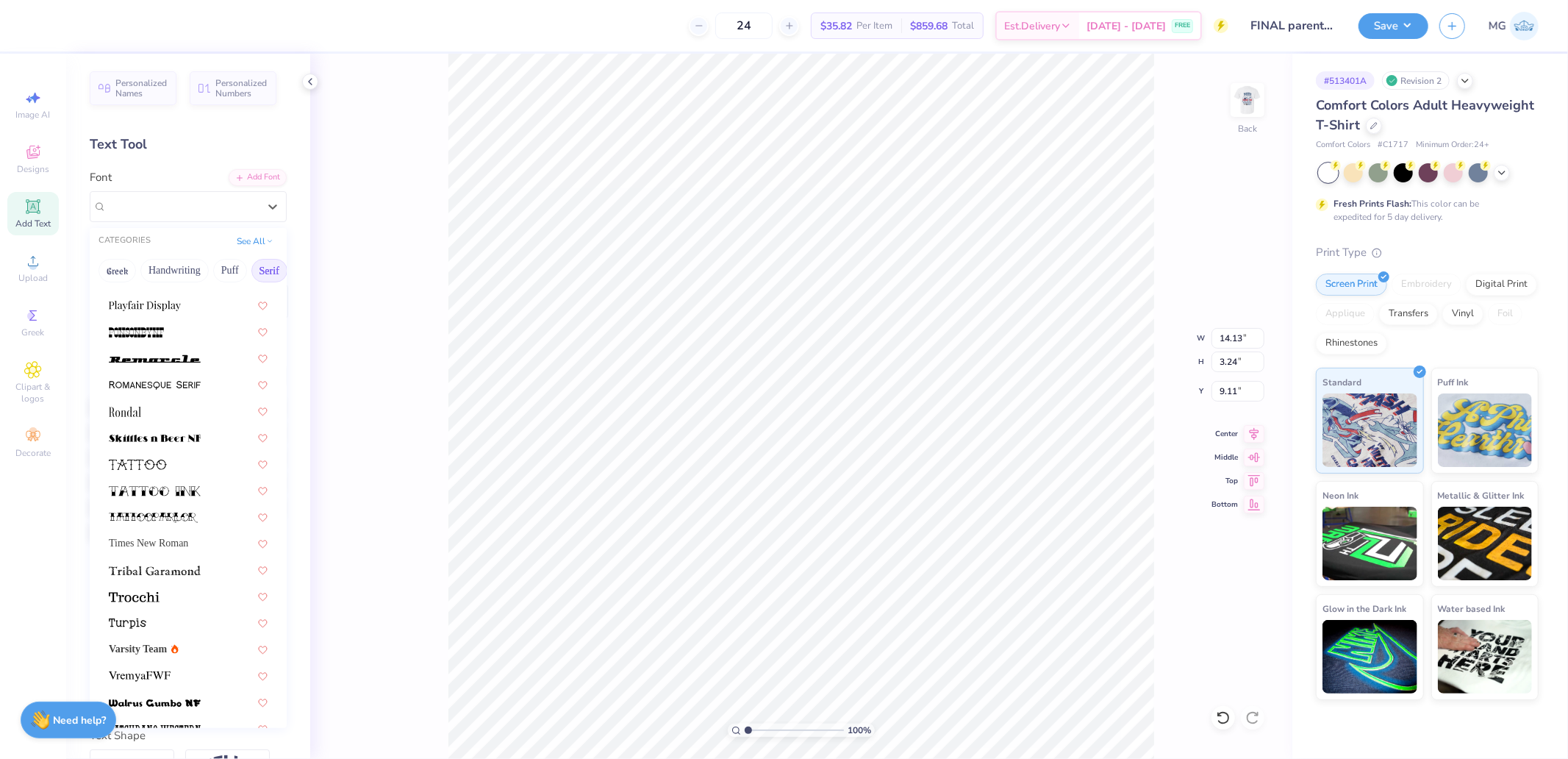
scroll to position [1680, 0]
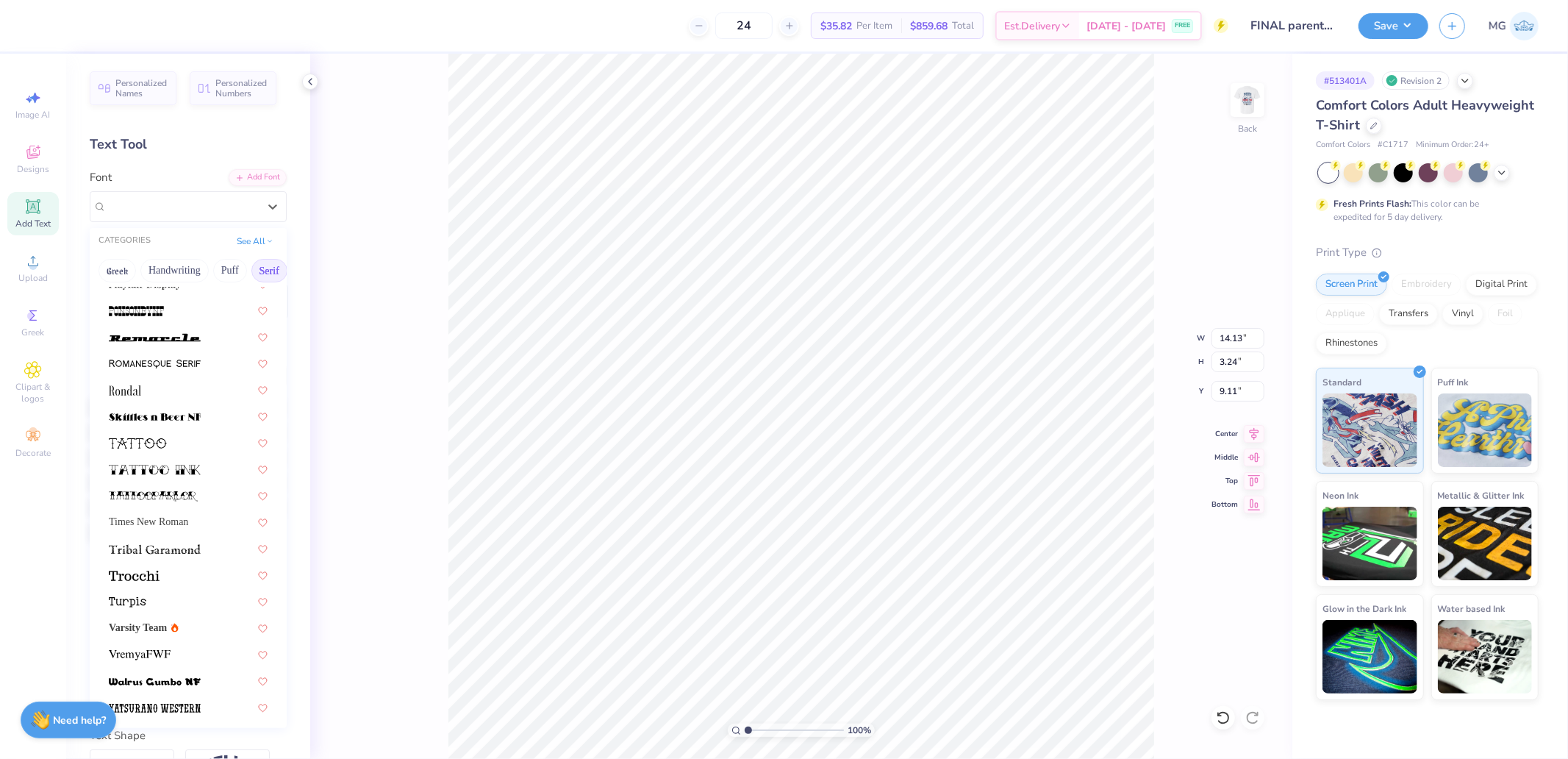
type input "14.17"
type input "7.20"
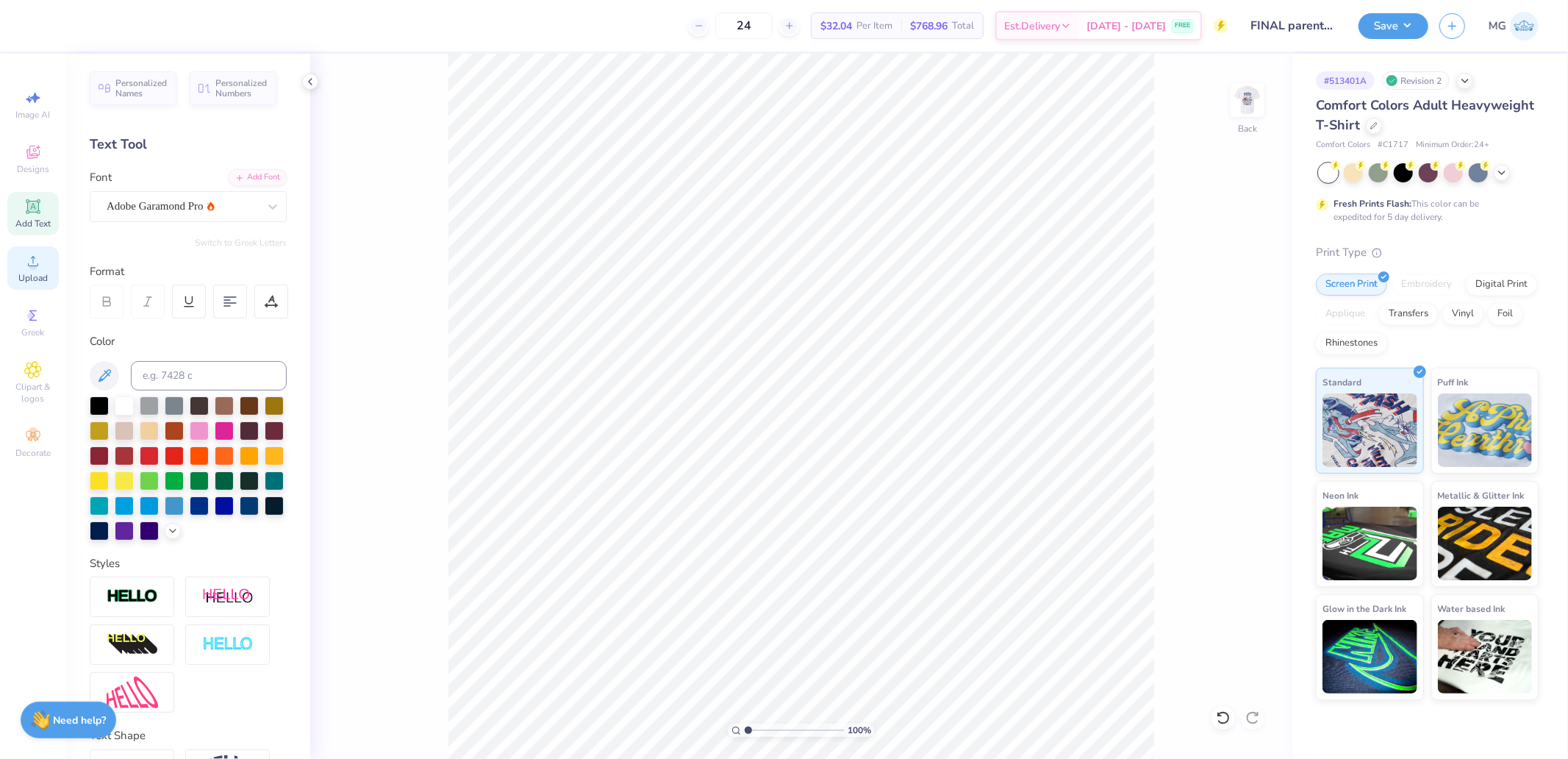
click at [46, 269] on div "Upload" at bounding box center [33, 268] width 52 height 43
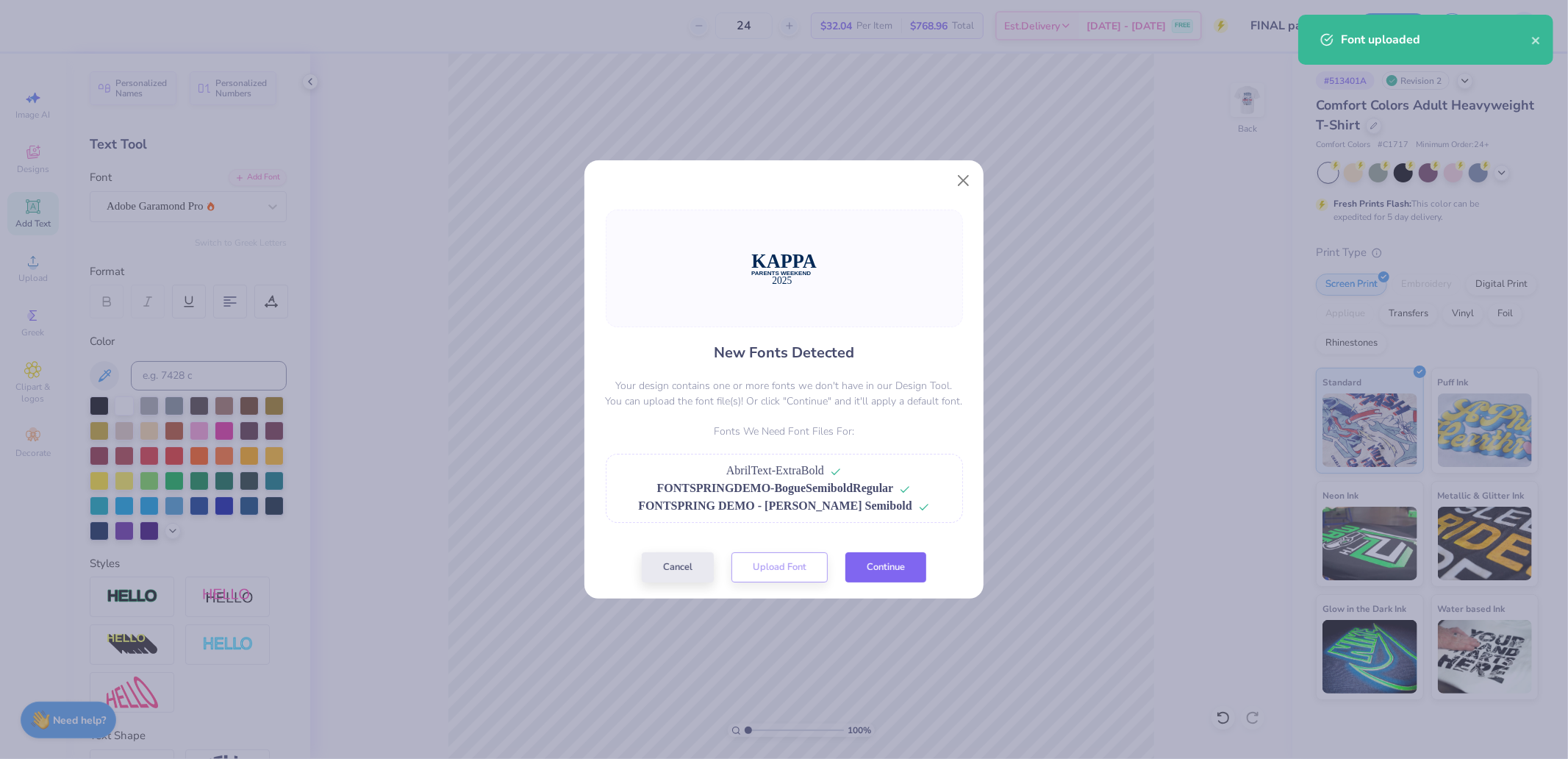
click at [884, 568] on button "Continue" at bounding box center [886, 567] width 81 height 30
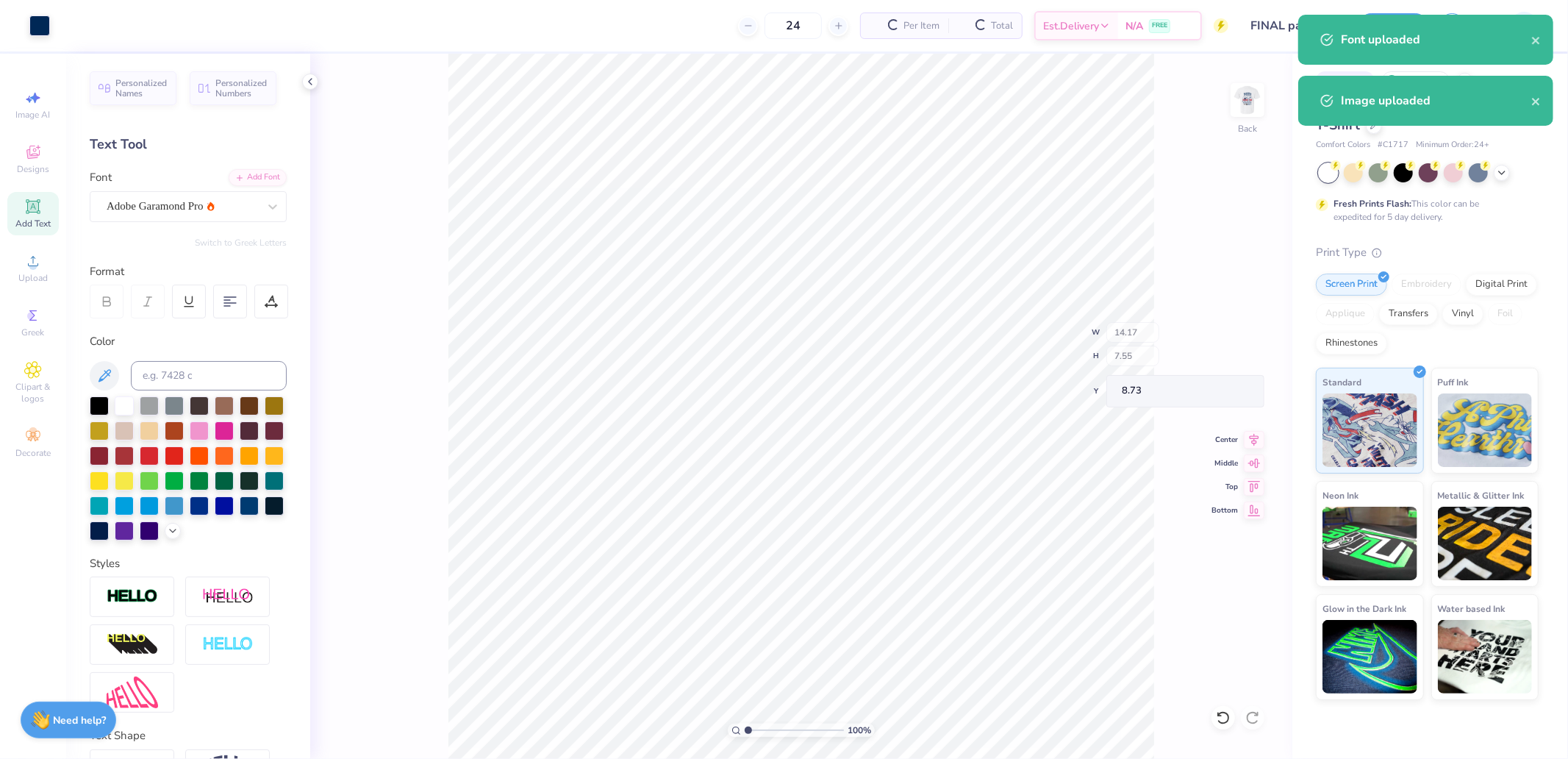
type input "14.03"
type input "3.48"
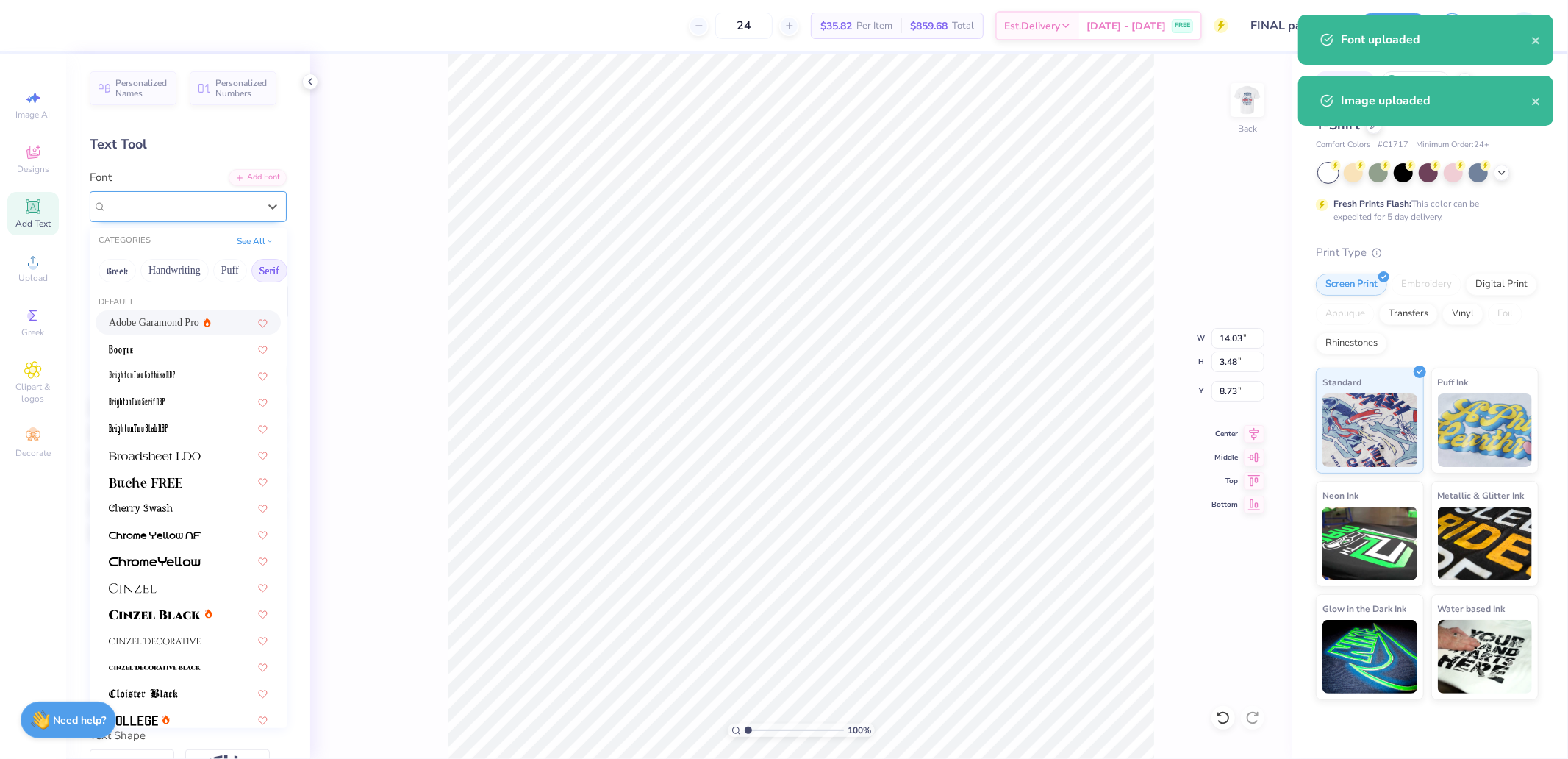
click at [167, 200] on div "Super Dream" at bounding box center [182, 206] width 154 height 22
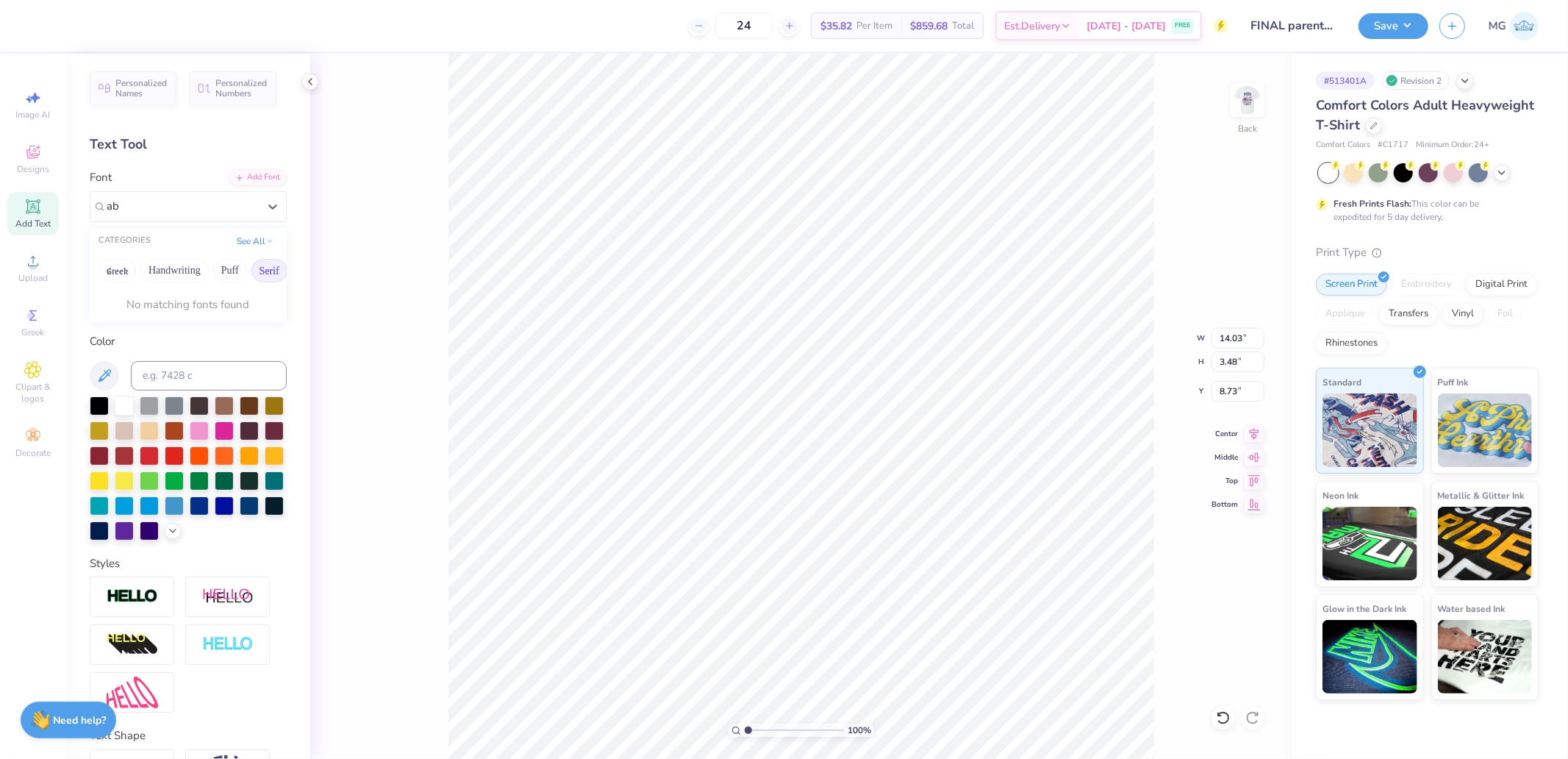
type input "a"
type input "abril"
click at [55, 722] on strong "Need help?" at bounding box center [80, 717] width 53 height 14
type textarea "x"
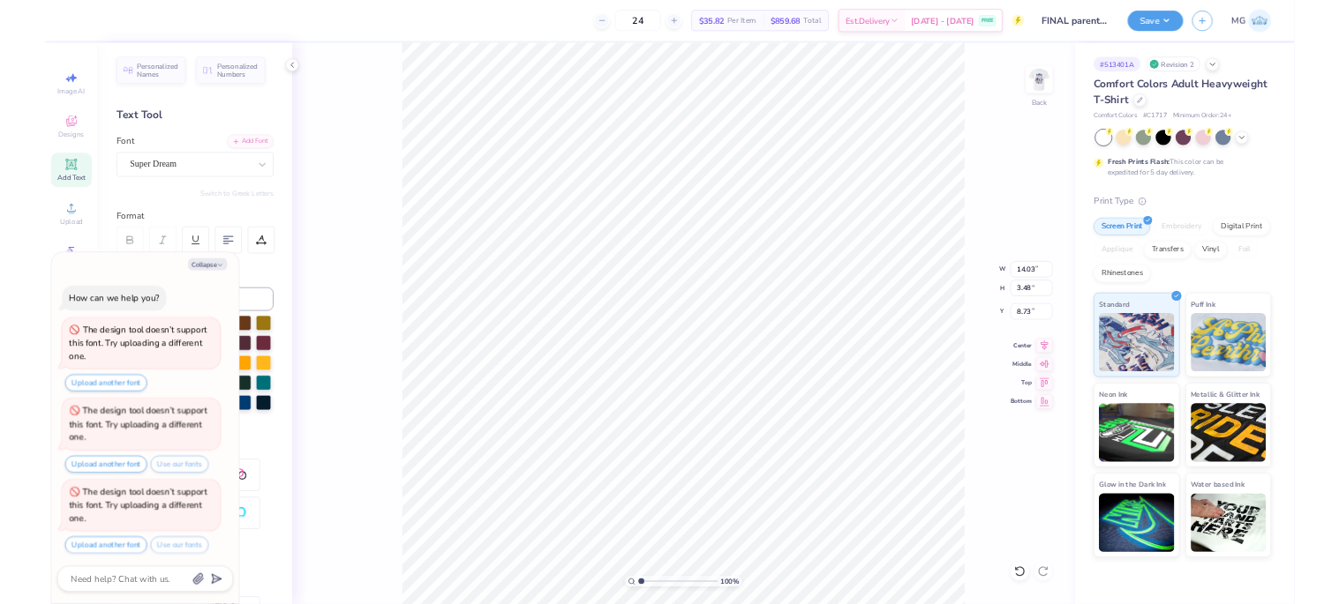
scroll to position [5, 0]
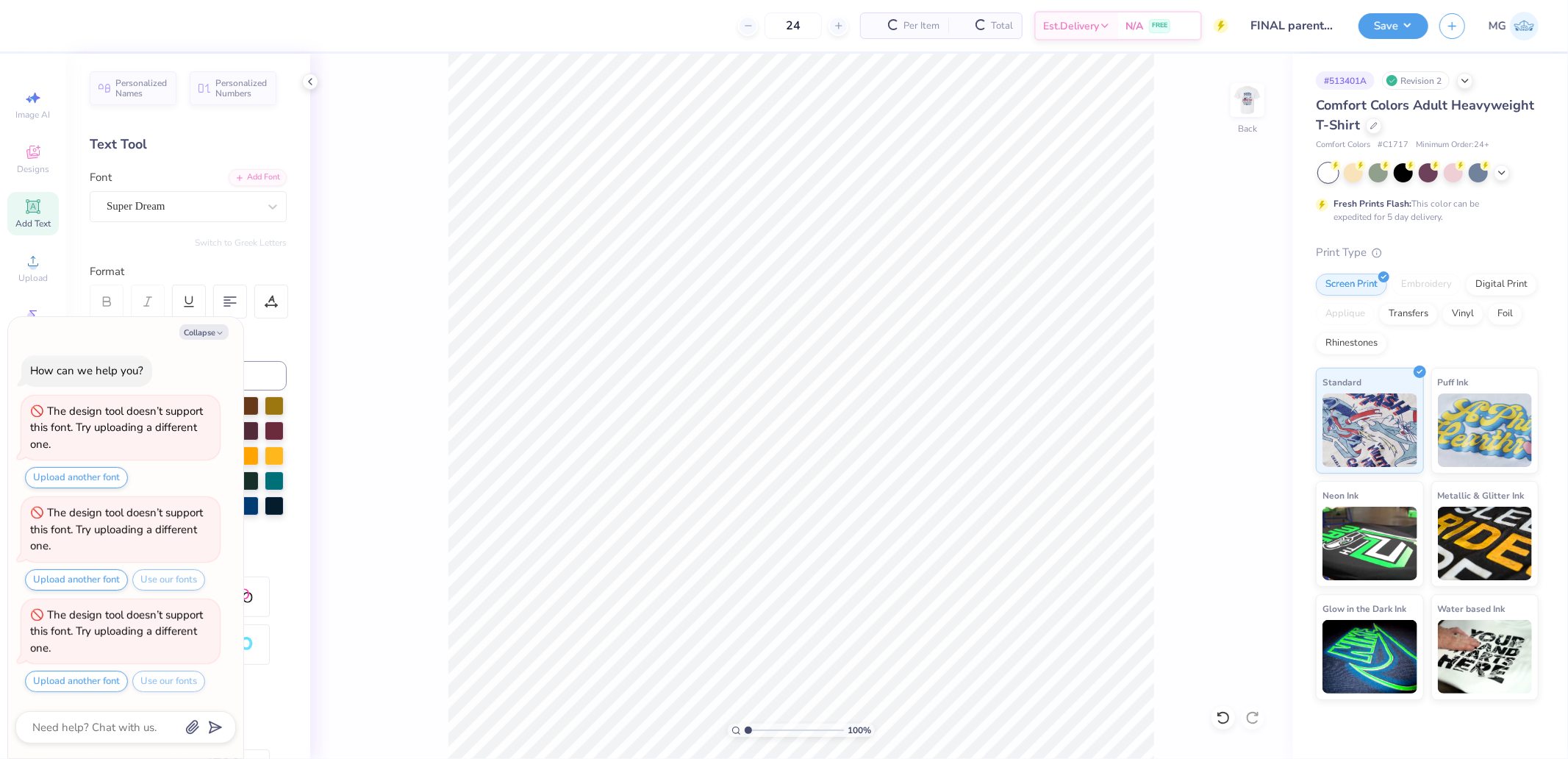
click at [63, 267] on div "Image AI Designs Add Text Upload Greek Clipart & logos Decorate" at bounding box center [32, 406] width 66 height 705
click at [42, 266] on div "Upload" at bounding box center [33, 268] width 52 height 43
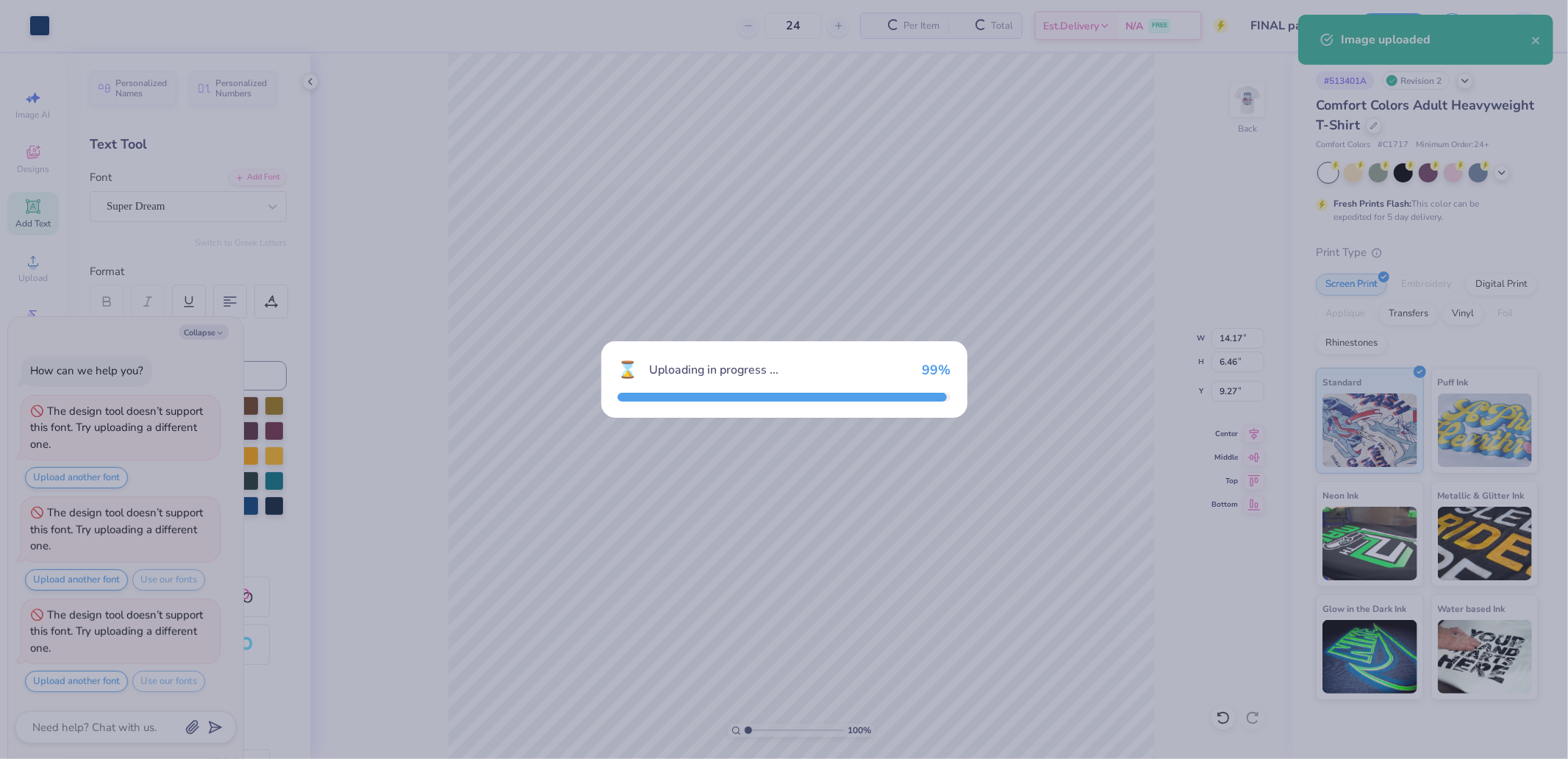
type textarea "x"
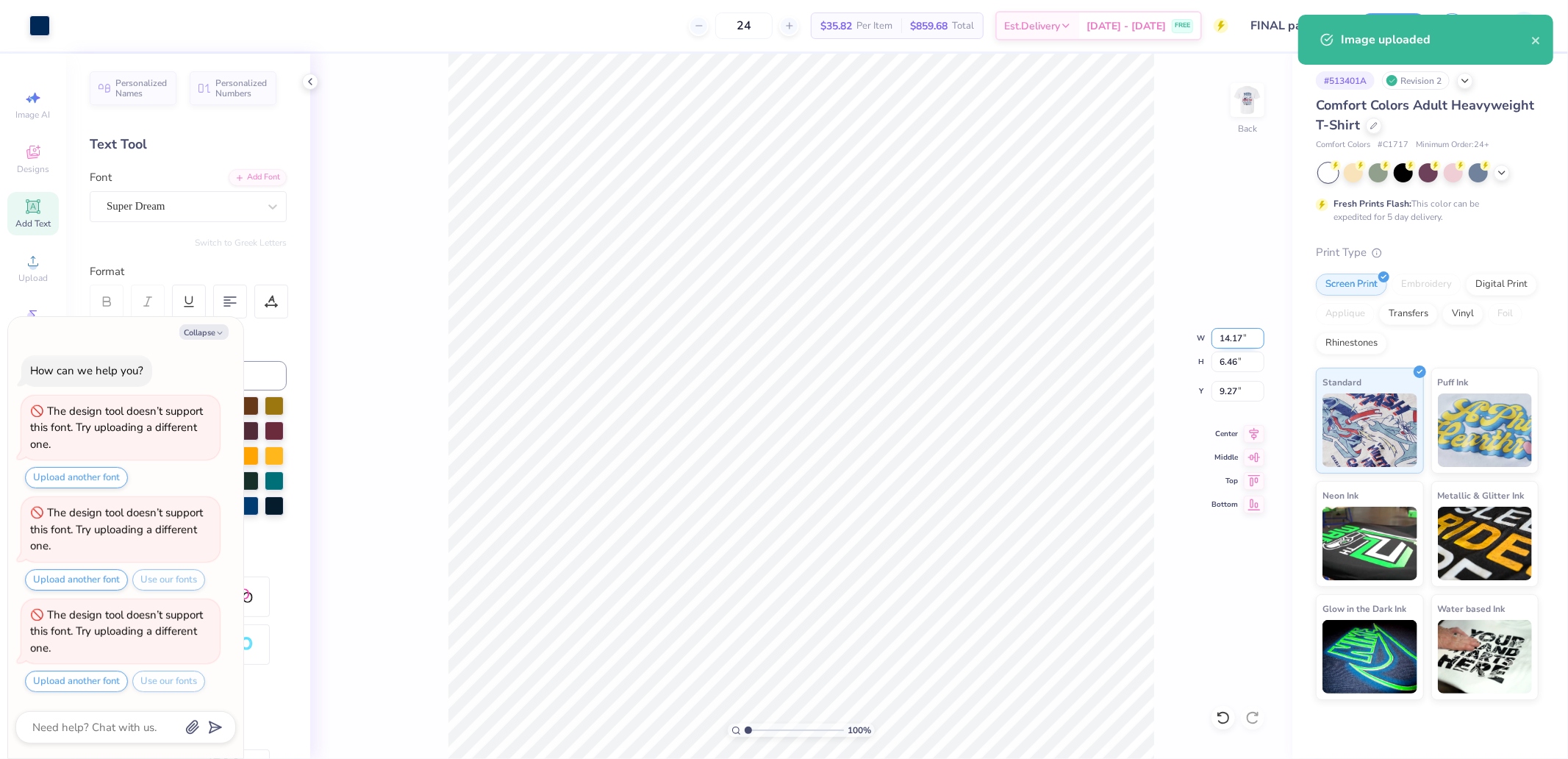
click at [1233, 341] on input "14.17" at bounding box center [1238, 338] width 53 height 21
type input "3.5"
type textarea "x"
type input "3.50"
type input "1.60"
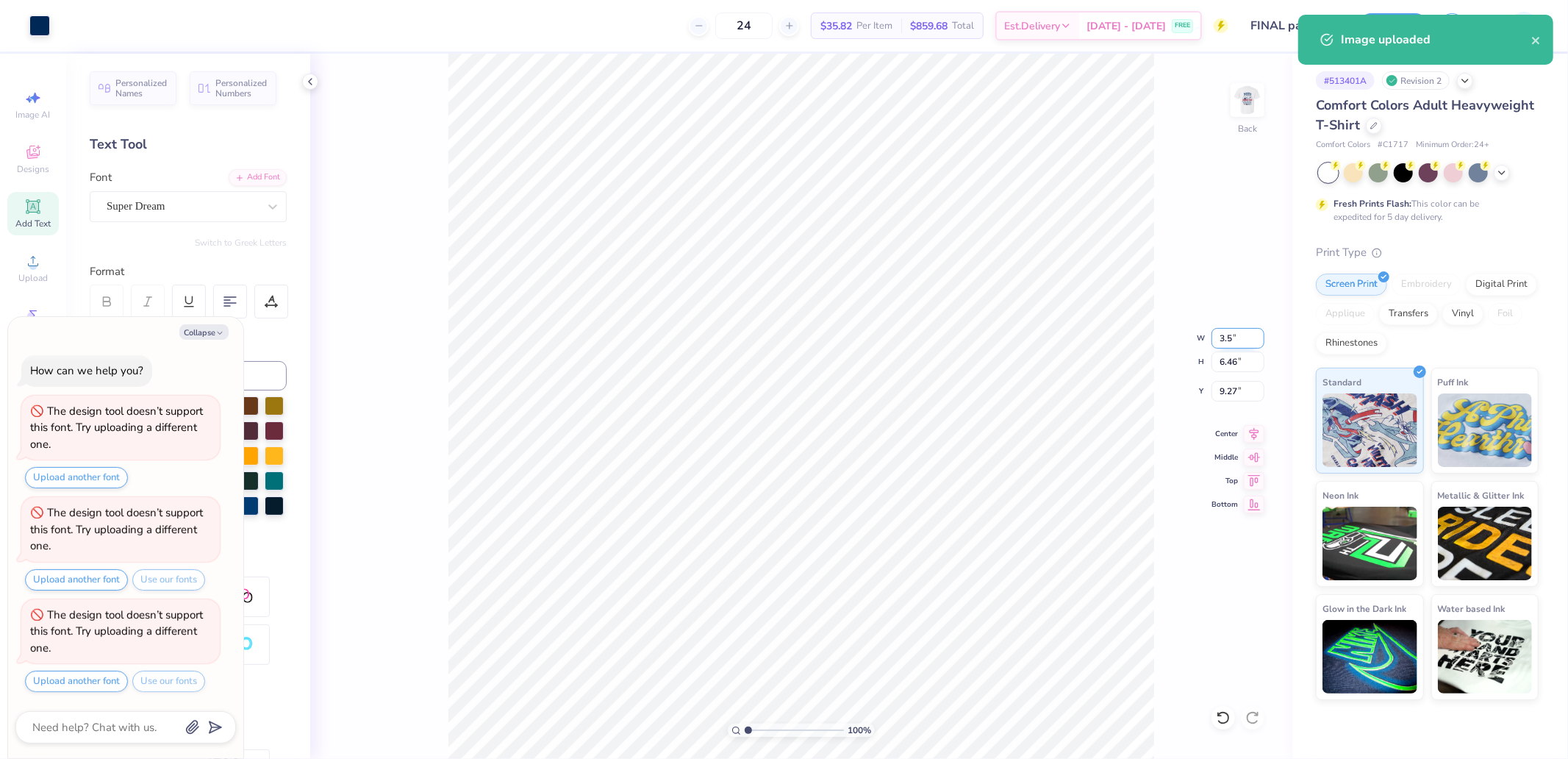
type input "11.70"
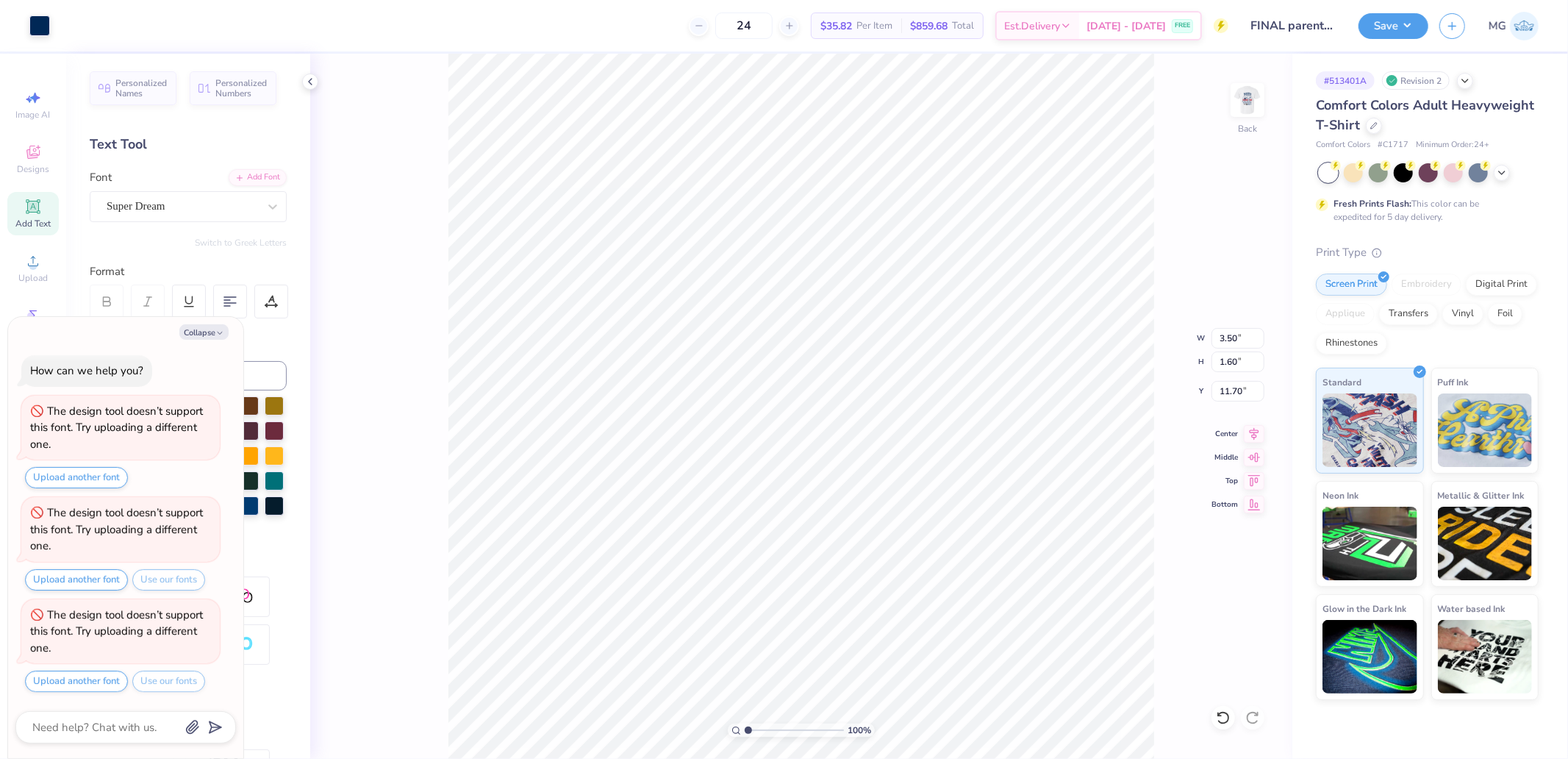
type textarea "x"
type input "3.00"
click at [1251, 104] on img at bounding box center [1247, 100] width 59 height 59
click at [184, 332] on button "Collapse" at bounding box center [203, 332] width 49 height 16
type textarea "x"
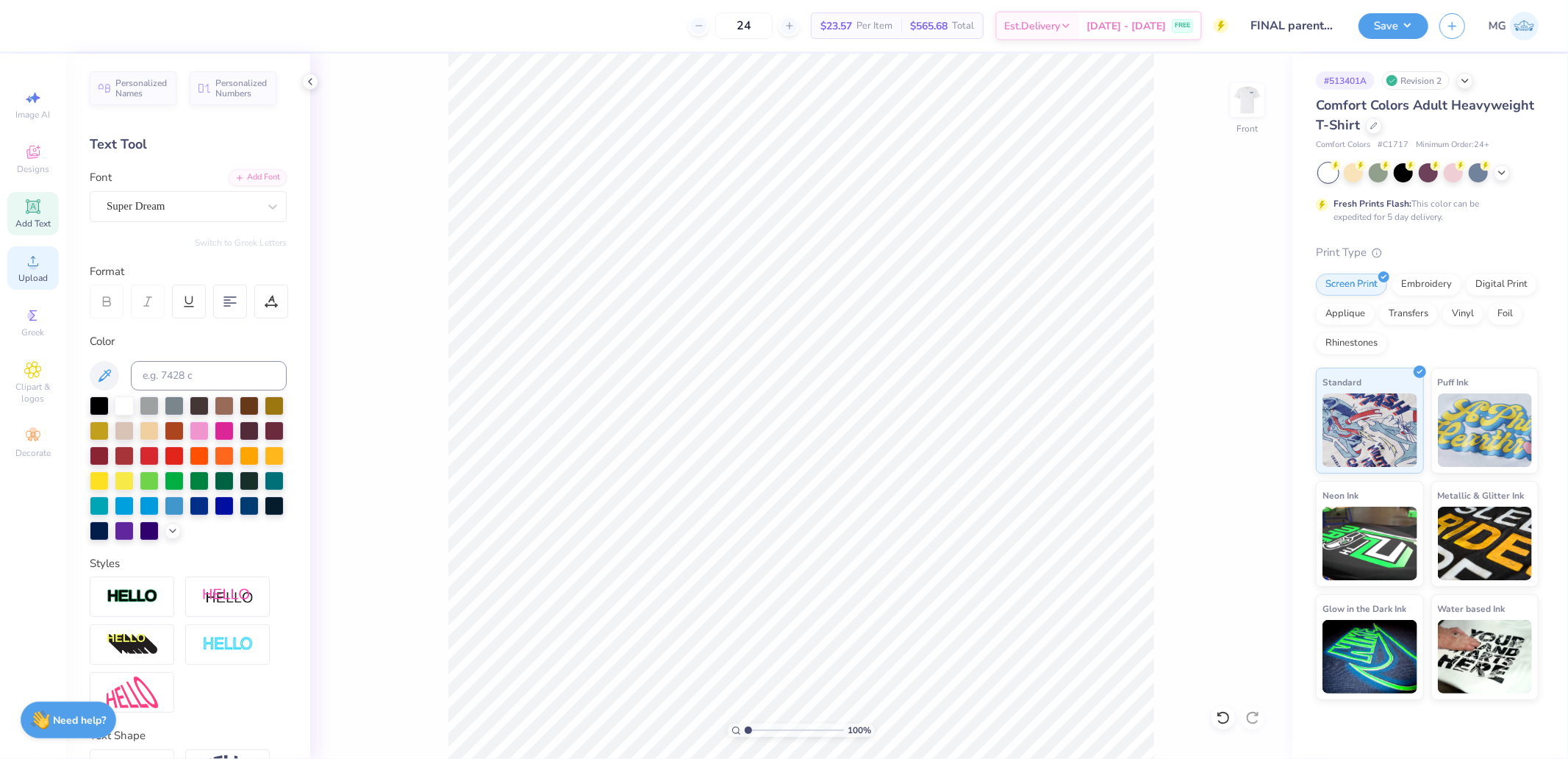
click at [40, 262] on icon at bounding box center [32, 261] width 17 height 17
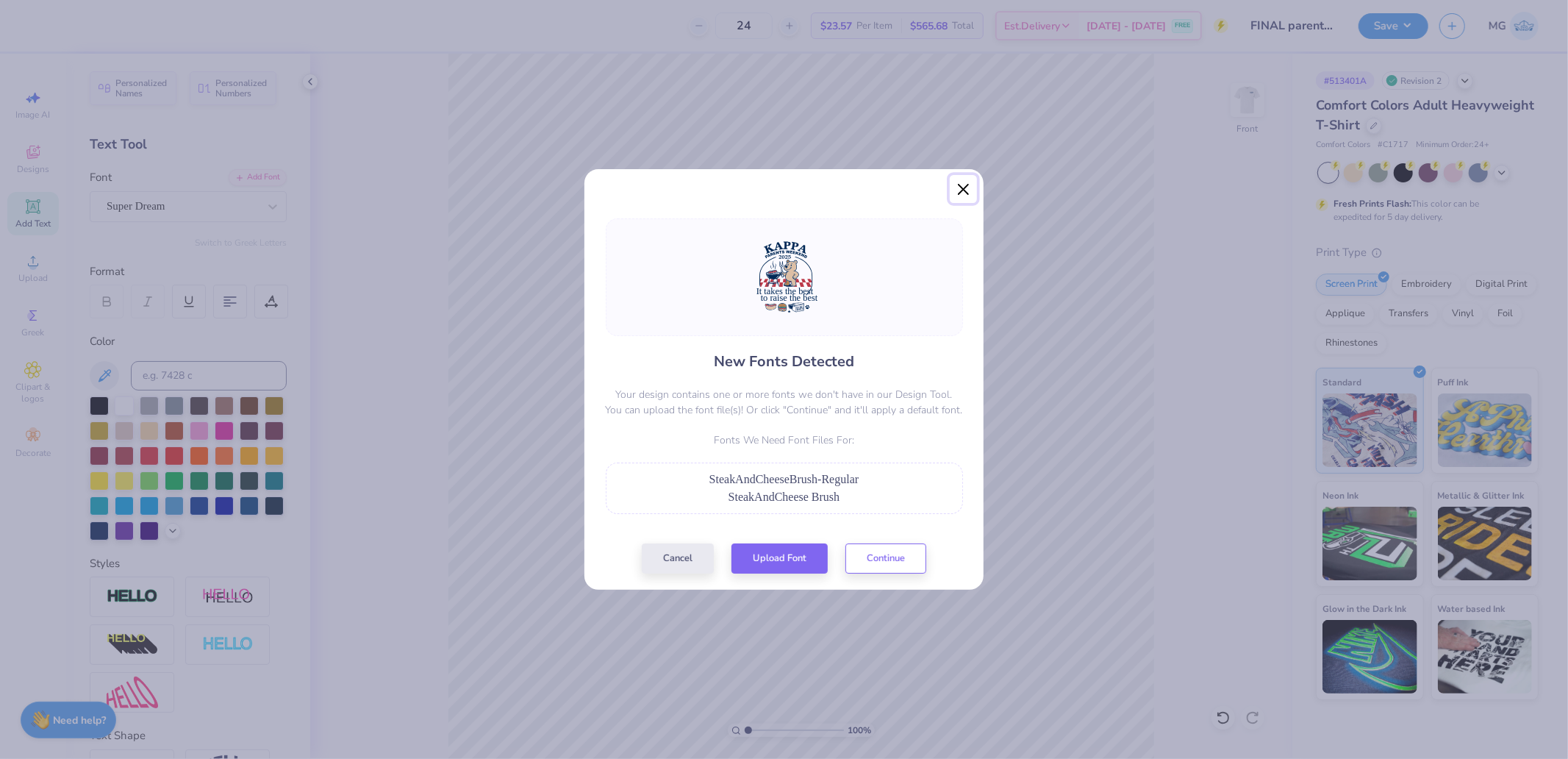
click at [966, 185] on button "Close" at bounding box center [964, 189] width 28 height 28
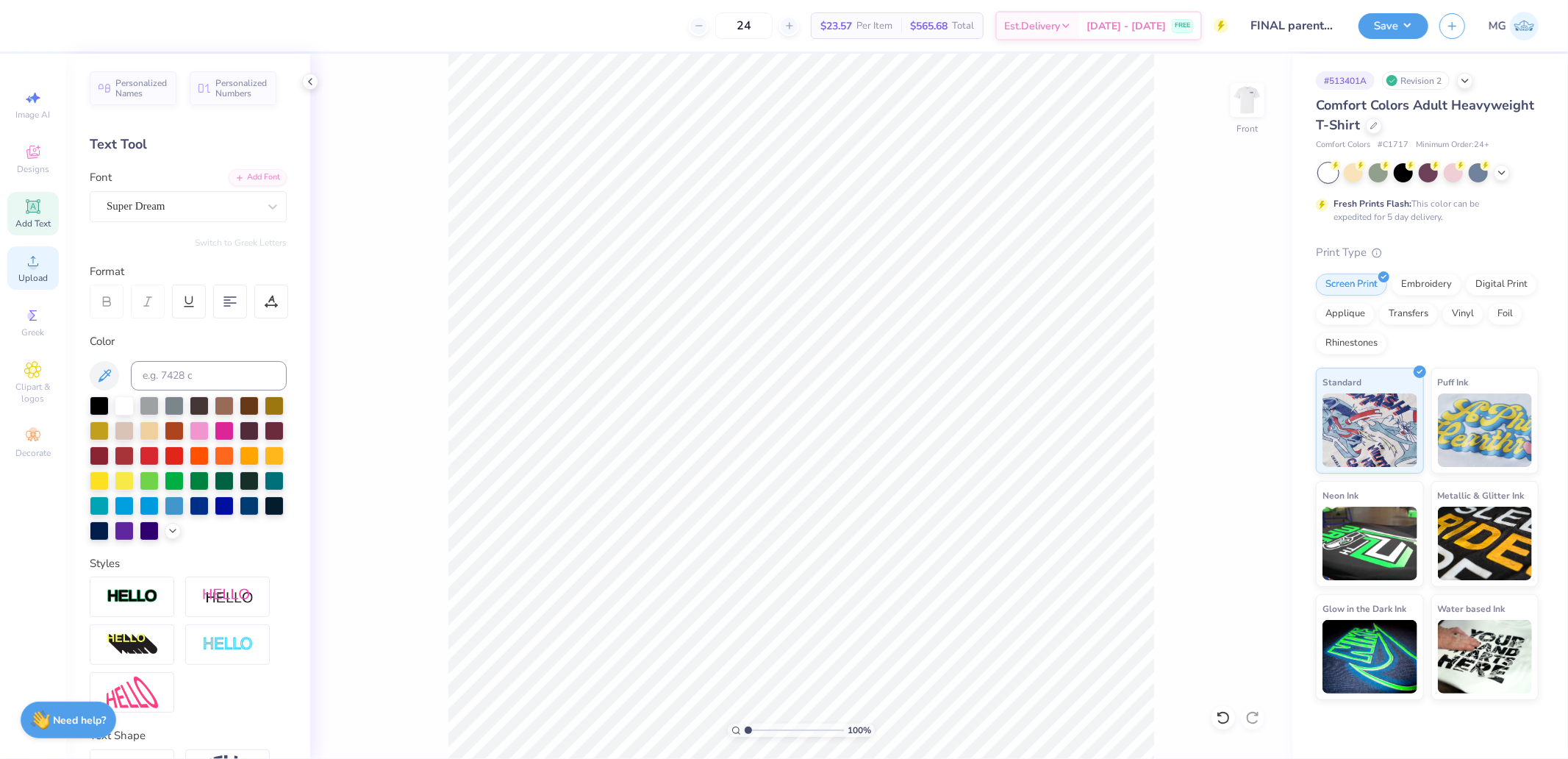
click at [47, 272] on div "Upload" at bounding box center [33, 268] width 52 height 43
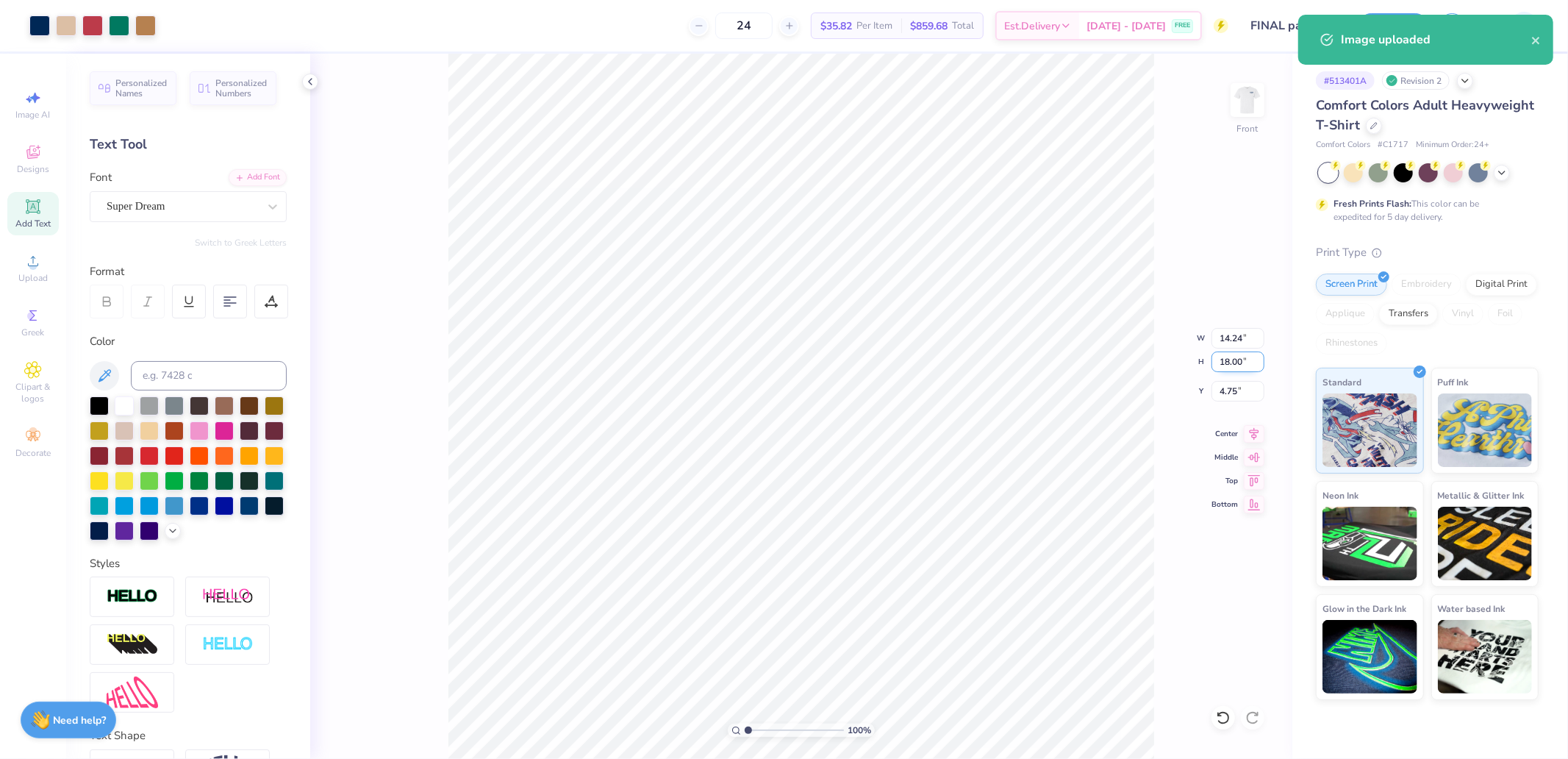
click at [1216, 361] on input "18.00" at bounding box center [1238, 362] width 53 height 21
click at [1240, 362] on input "18.00" at bounding box center [1238, 362] width 53 height 21
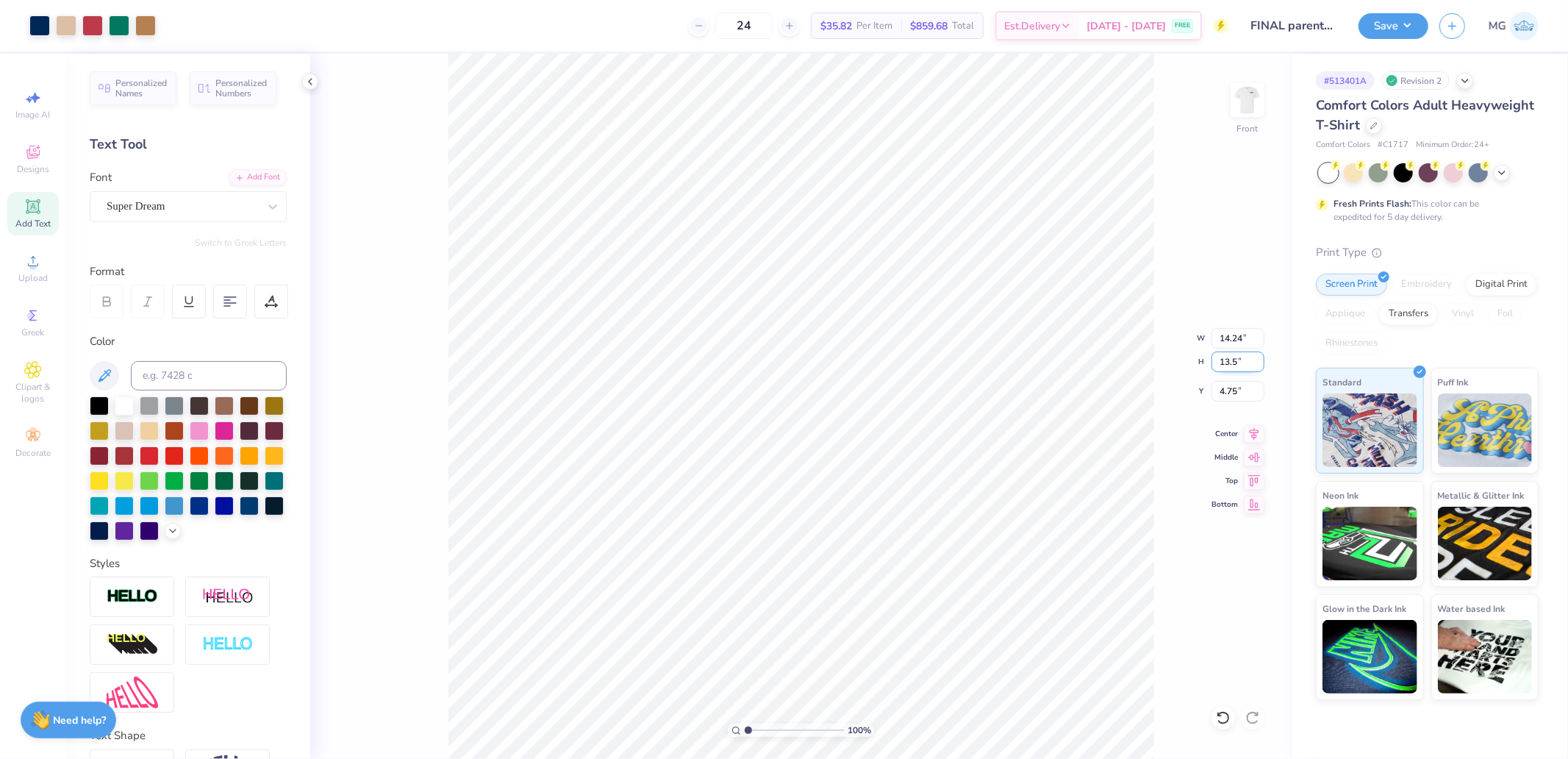
type input "13.5"
type input "10.68"
type input "13.50"
click at [1236, 386] on input "7.00" at bounding box center [1238, 391] width 53 height 21
type input "3.00"
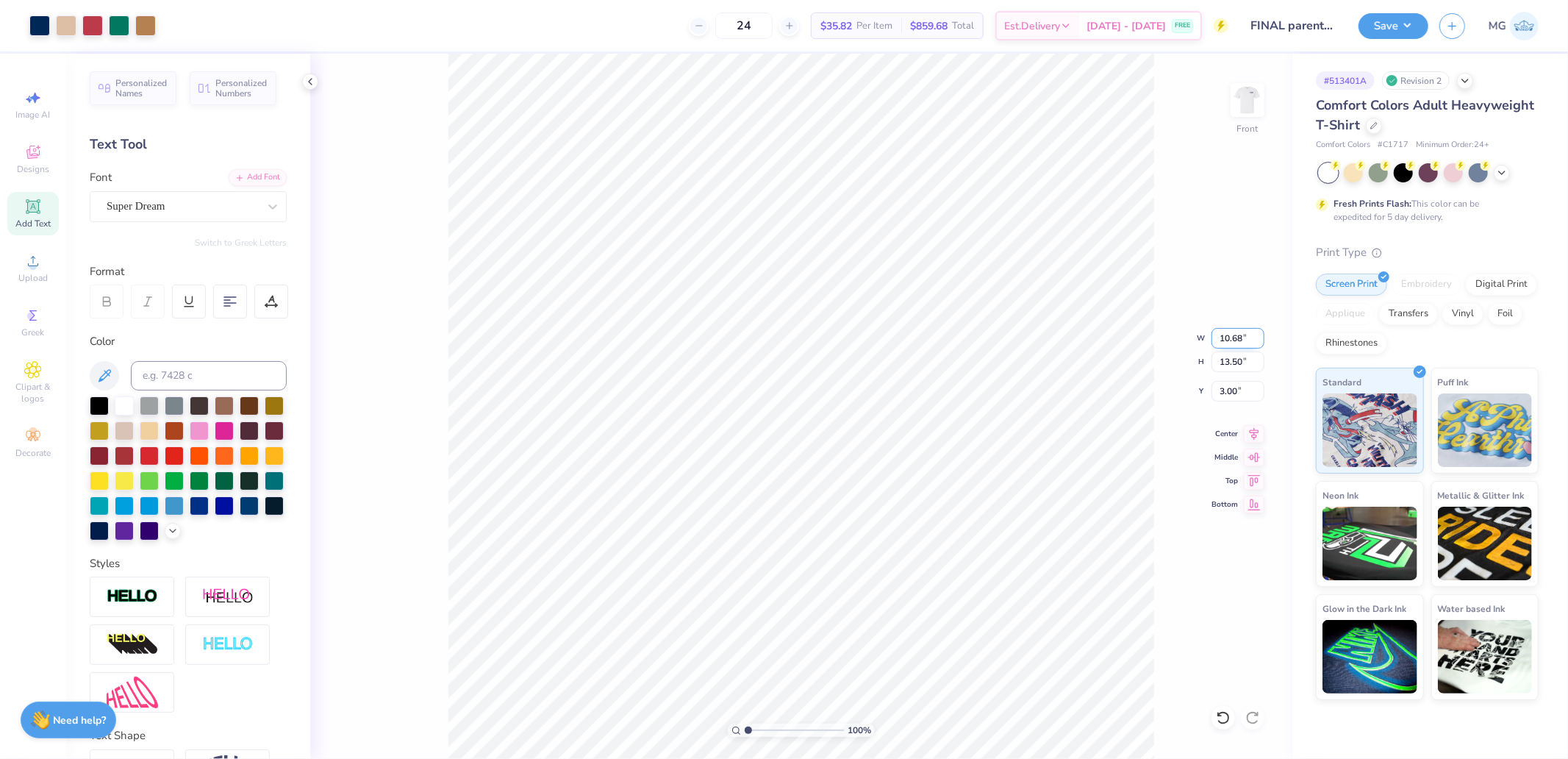
click at [1135, 327] on div "100 % Front W 10.68 10.68 " H 13.50 13.50 " Y 3.00 3.00 " Center Middle Top Bot…" at bounding box center [801, 406] width 982 height 705
click at [1393, 35] on button "Save" at bounding box center [1394, 23] width 70 height 26
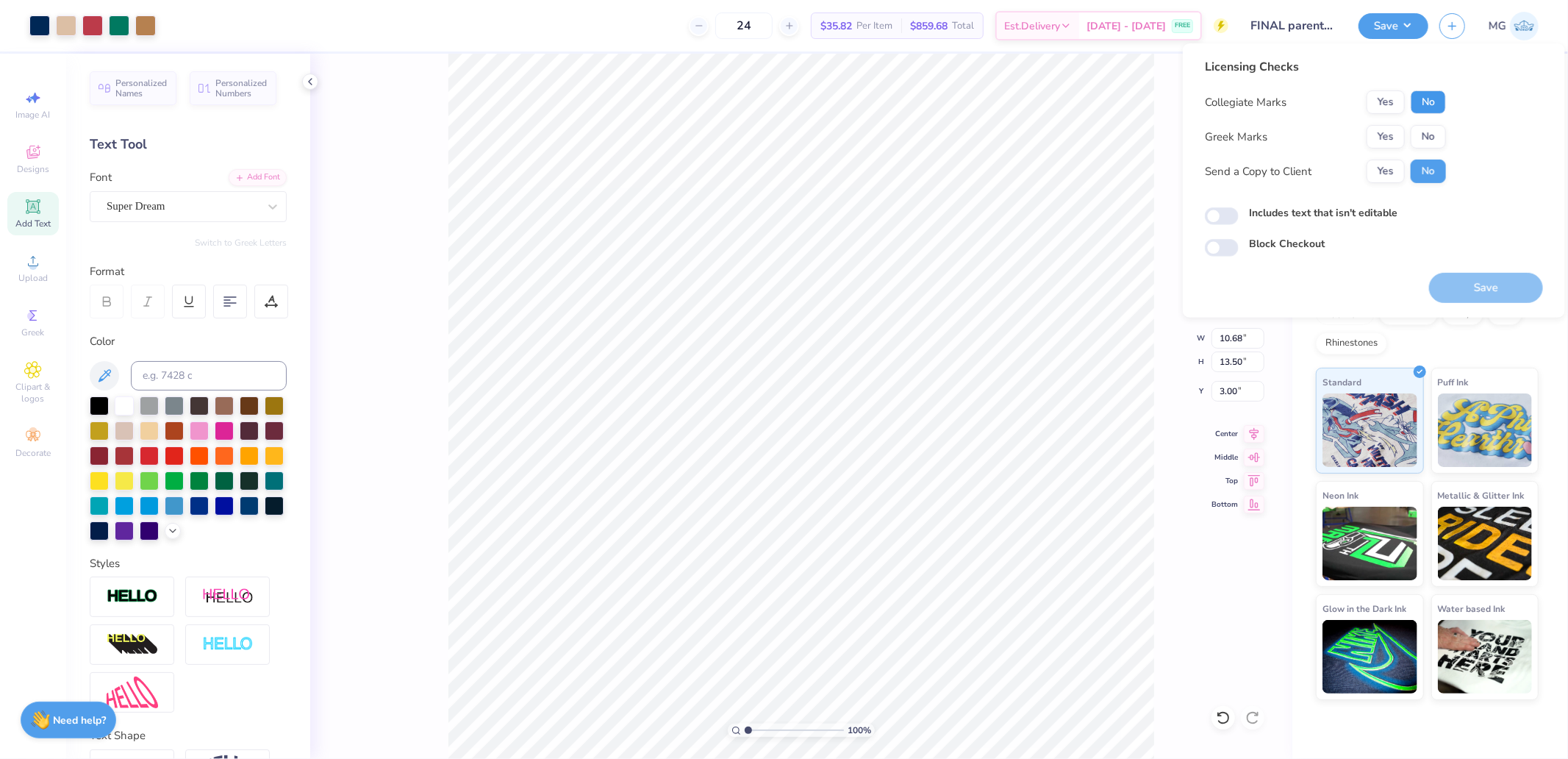
drag, startPoint x: 1431, startPoint y: 102, endPoint x: 1405, endPoint y: 122, distance: 32.8
click at [1430, 104] on button "No" at bounding box center [1428, 102] width 35 height 23
click at [1399, 134] on button "Yes" at bounding box center [1386, 137] width 38 height 23
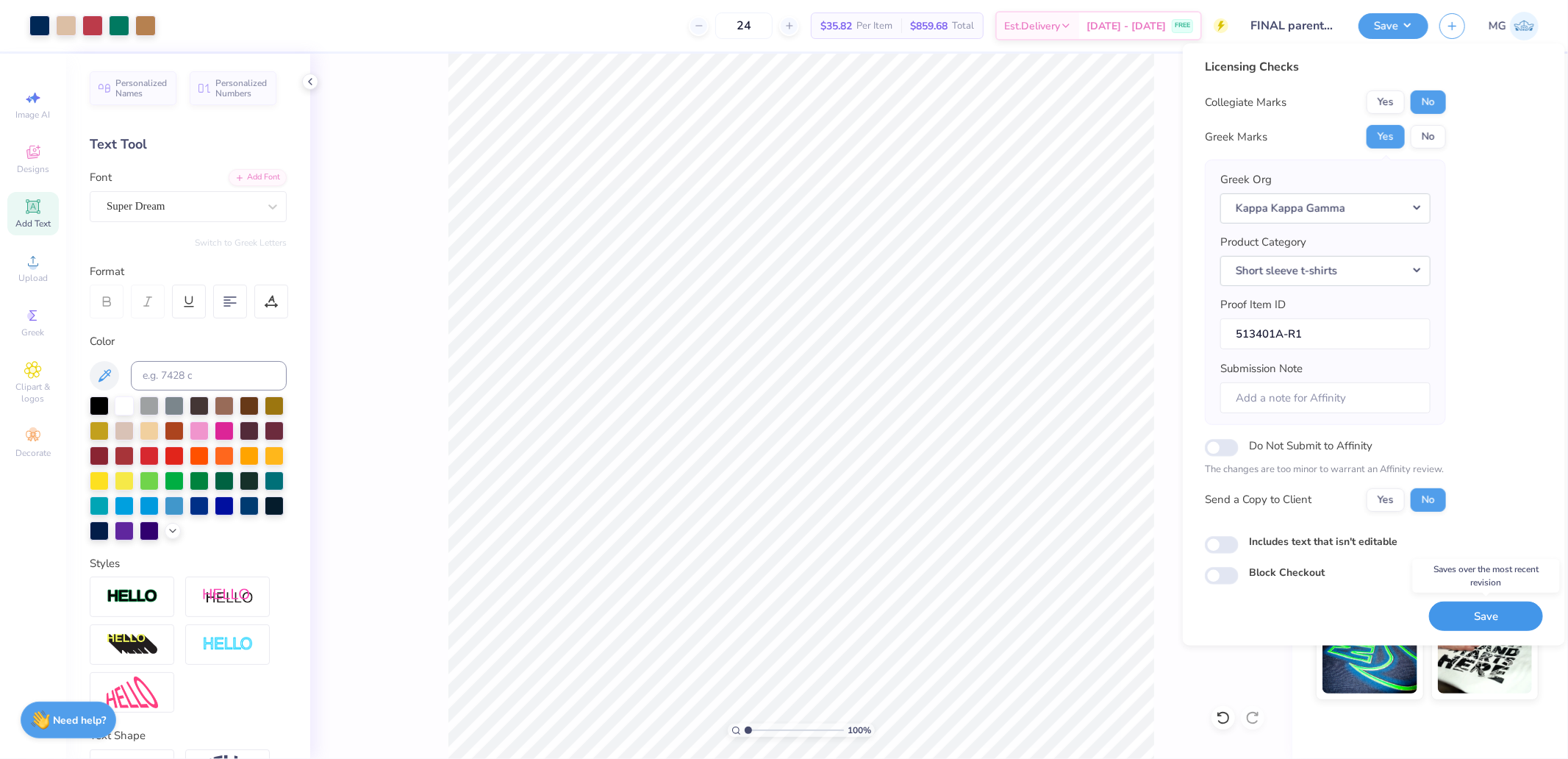
click at [1474, 621] on button "Save" at bounding box center [1486, 616] width 114 height 30
